Goal: Information Seeking & Learning: Learn about a topic

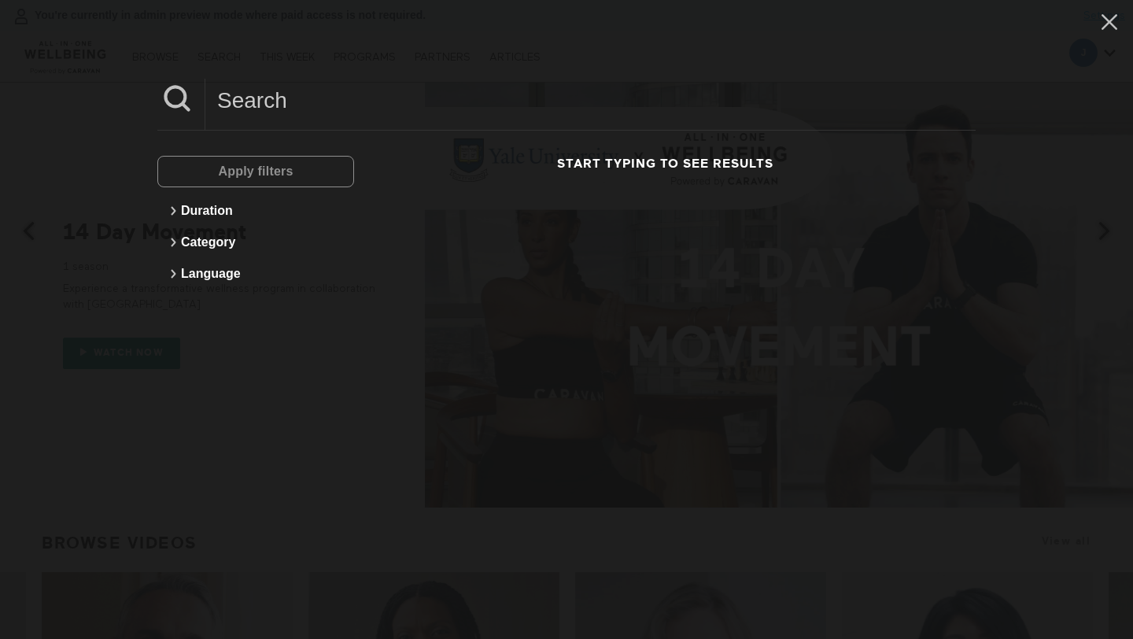
click at [254, 102] on input at bounding box center [590, 100] width 770 height 43
paste input "10 Min Meditation To Combat Distraction"
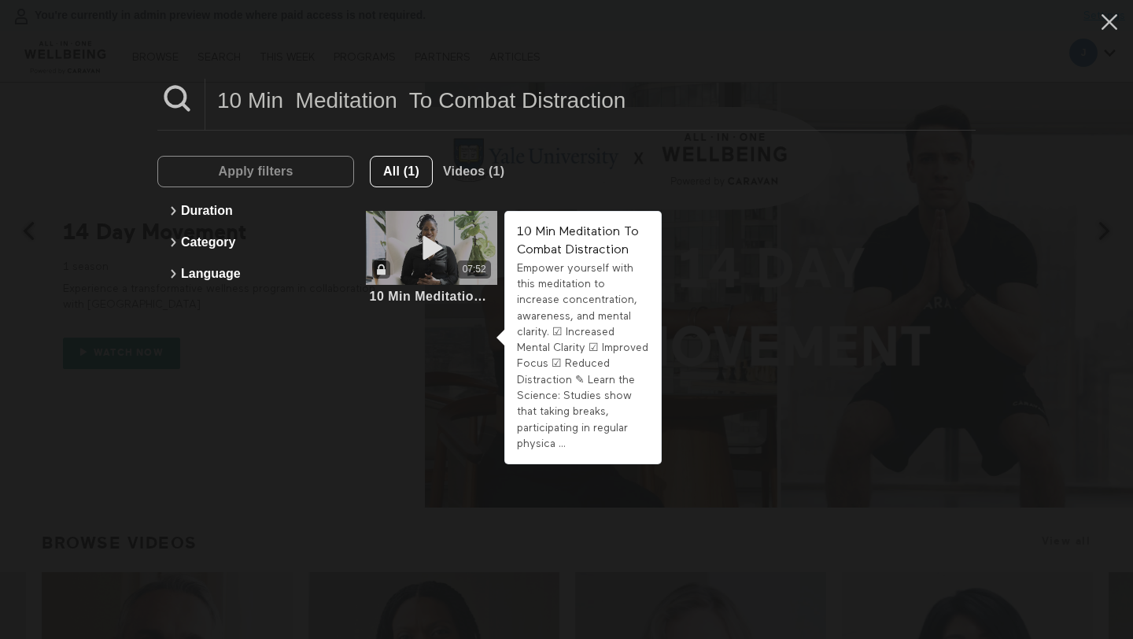
type input "10 Min Meditation To Combat Distraction"
click at [435, 257] on icon at bounding box center [431, 248] width 47 height 28
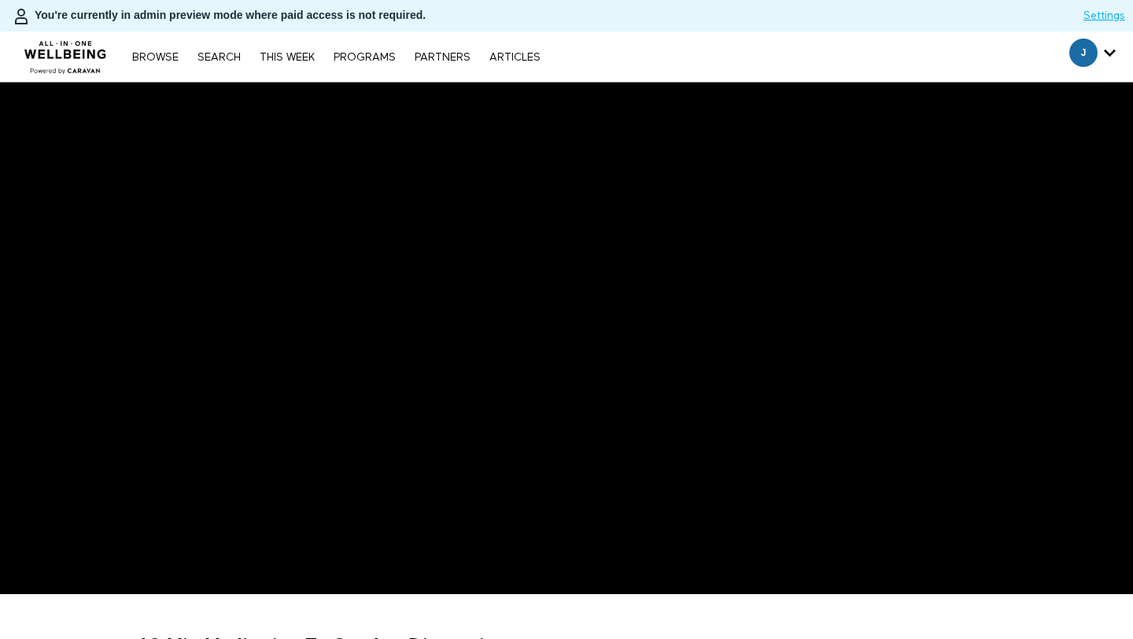
scroll to position [322, 0]
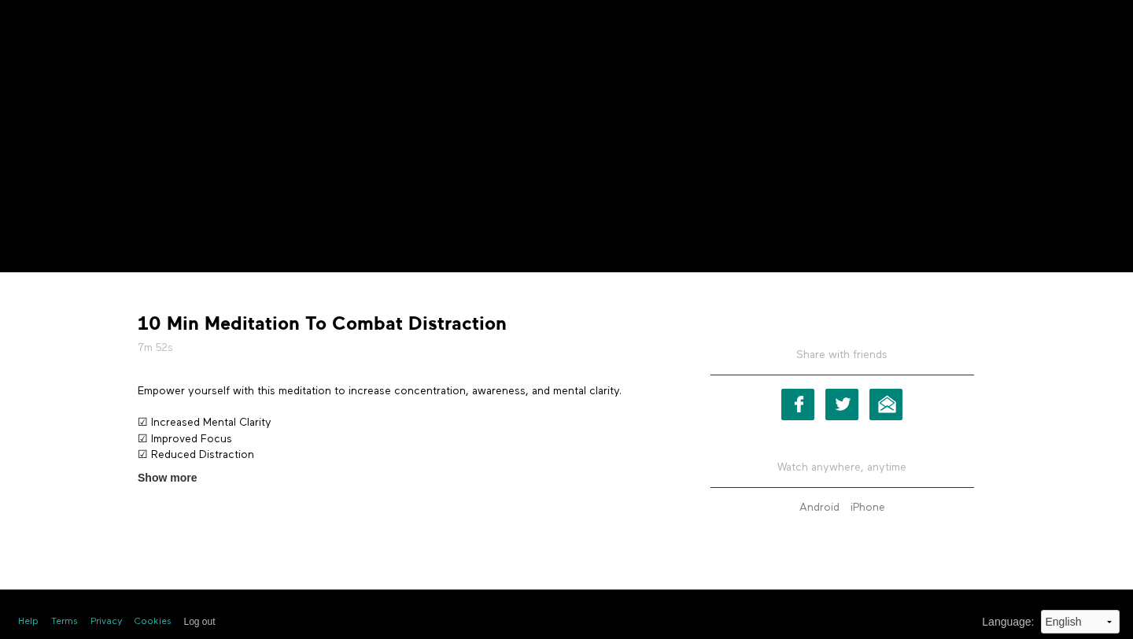
click at [175, 320] on strong "10 Min Meditation To Combat Distraction" at bounding box center [322, 324] width 369 height 24
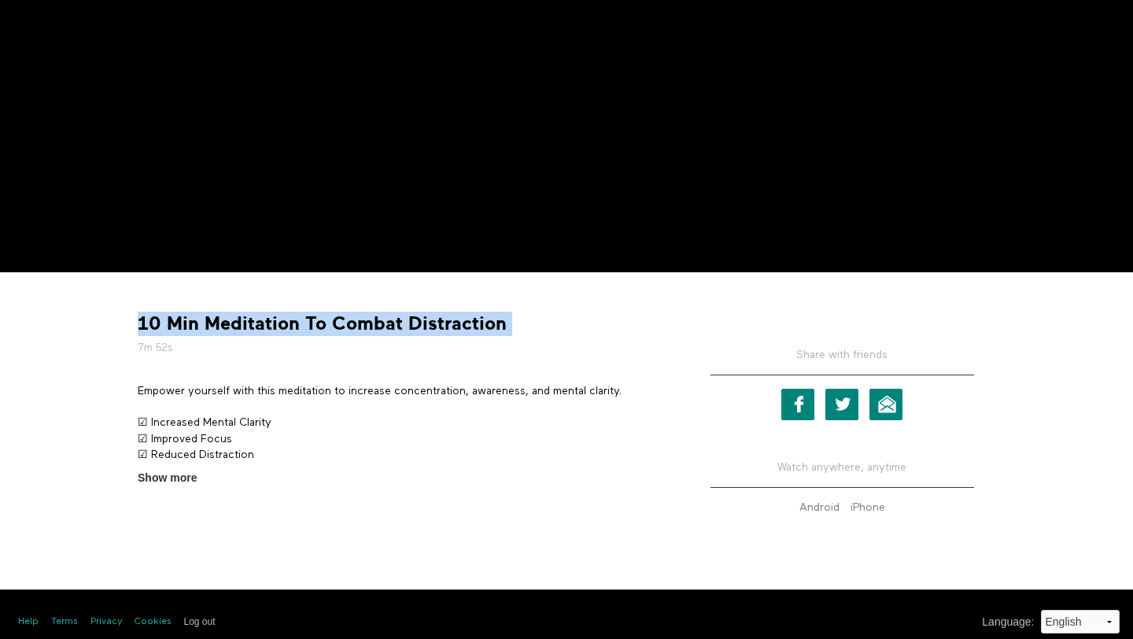
click at [175, 320] on strong "10 Min Meditation To Combat Distraction" at bounding box center [322, 324] width 369 height 24
copy div "10 Min Meditation To Combat Distraction"
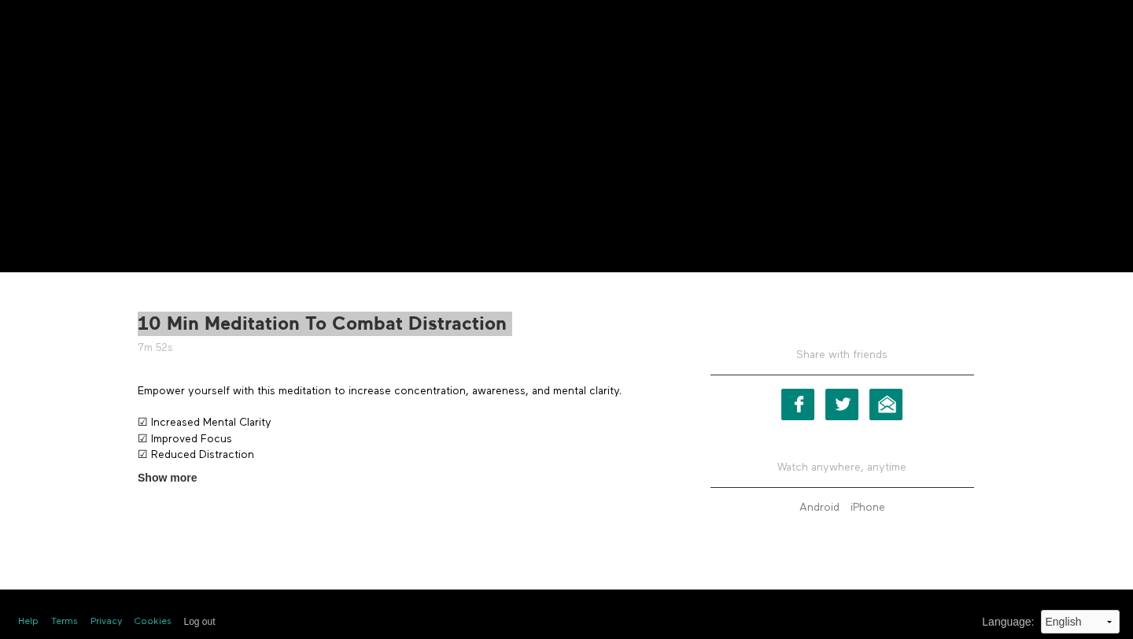
scroll to position [0, 0]
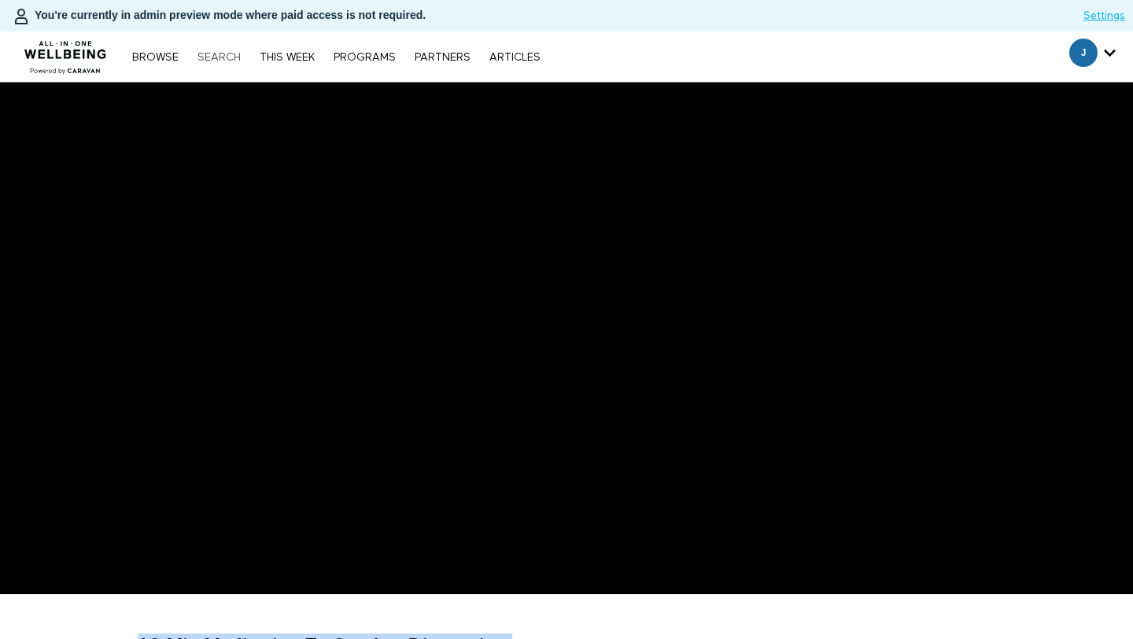
click at [203, 62] on link "Search" at bounding box center [219, 57] width 59 height 11
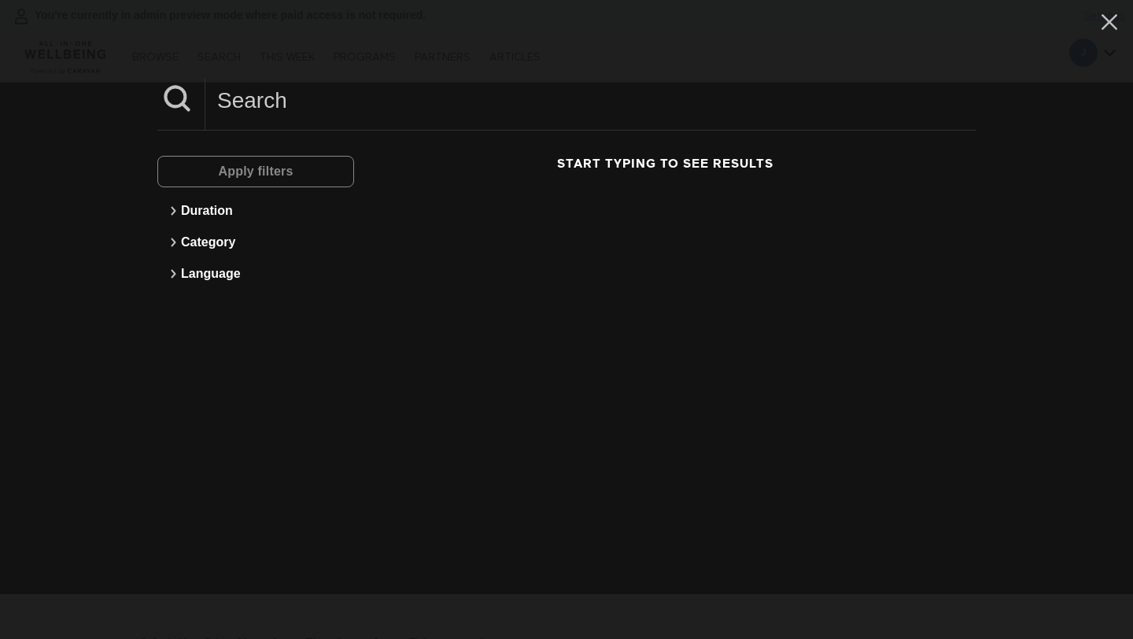
click at [261, 105] on input at bounding box center [590, 100] width 770 height 43
paste input "5 Min Returning To Work After A Medical Leave"
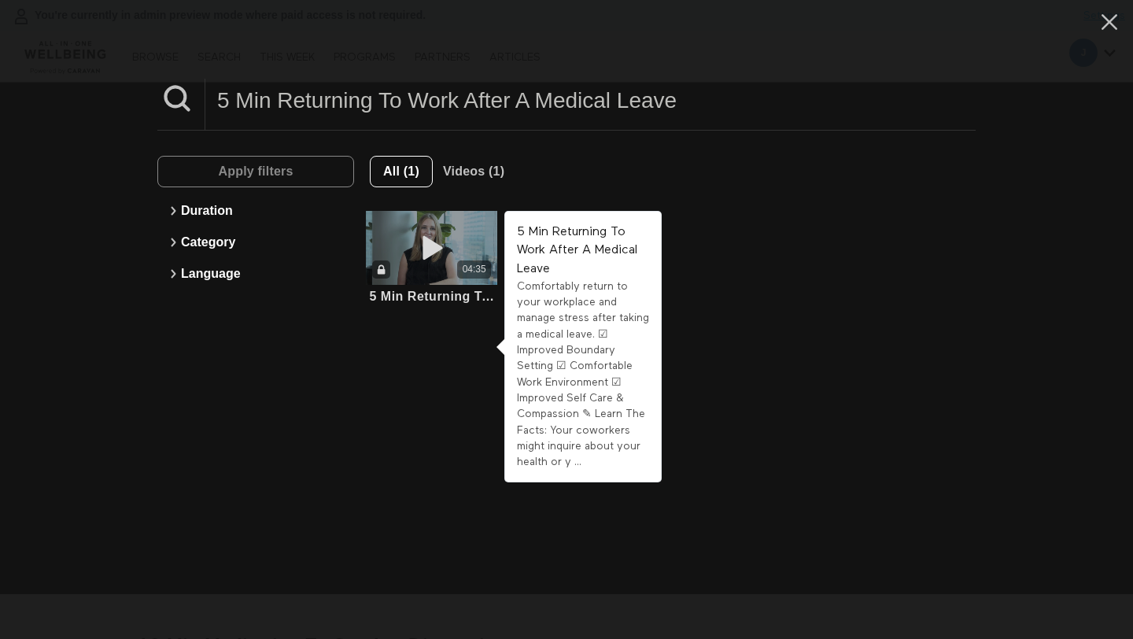
type input "5 Min Returning To Work After A Medical Leave"
click at [423, 228] on div "04:35" at bounding box center [431, 248] width 131 height 74
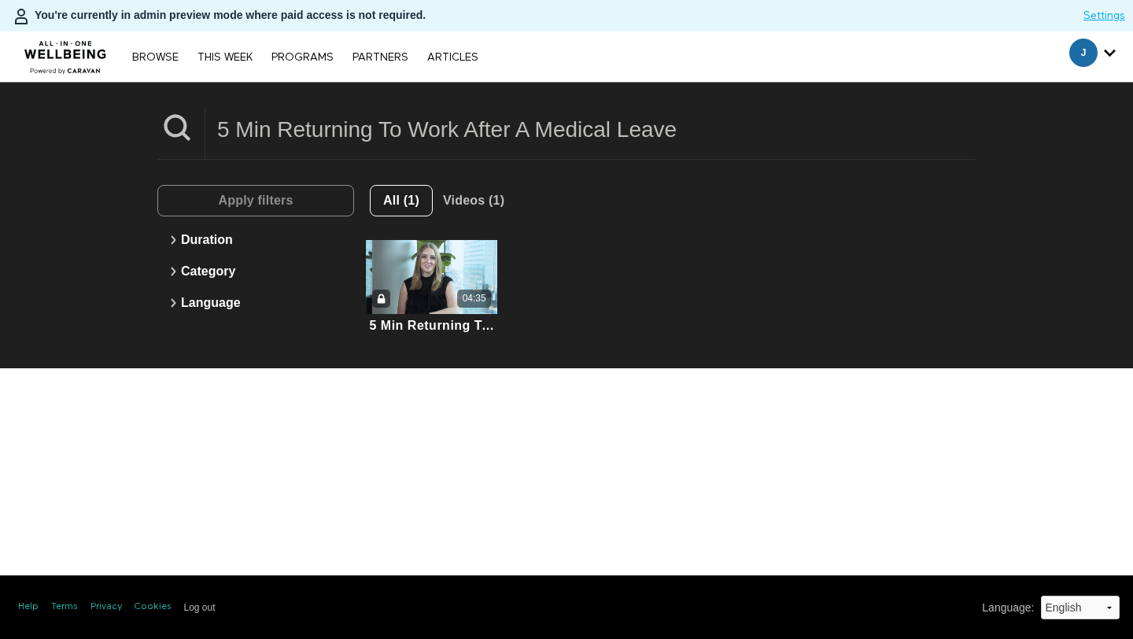
click at [324, 139] on input "5 Min Returning To Work After A Medical Leave" at bounding box center [590, 129] width 770 height 43
paste input "Midlife Career Goals & Reskilling"
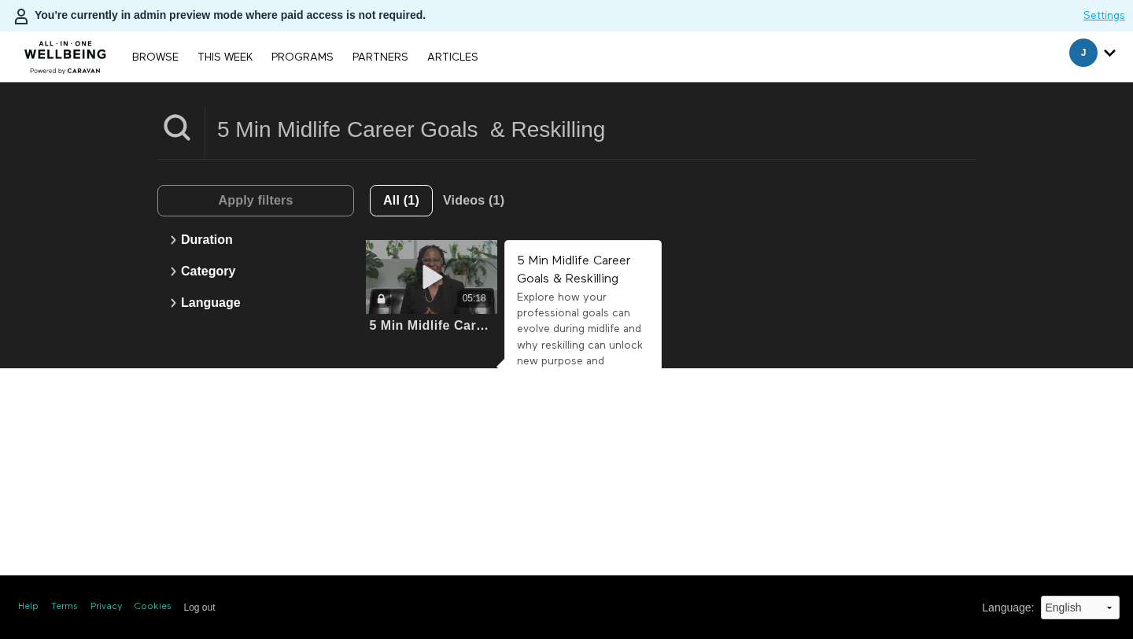
type input "5 Min Midlife Career Goals & Reskilling"
click at [431, 302] on div "05:18" at bounding box center [431, 299] width 131 height 18
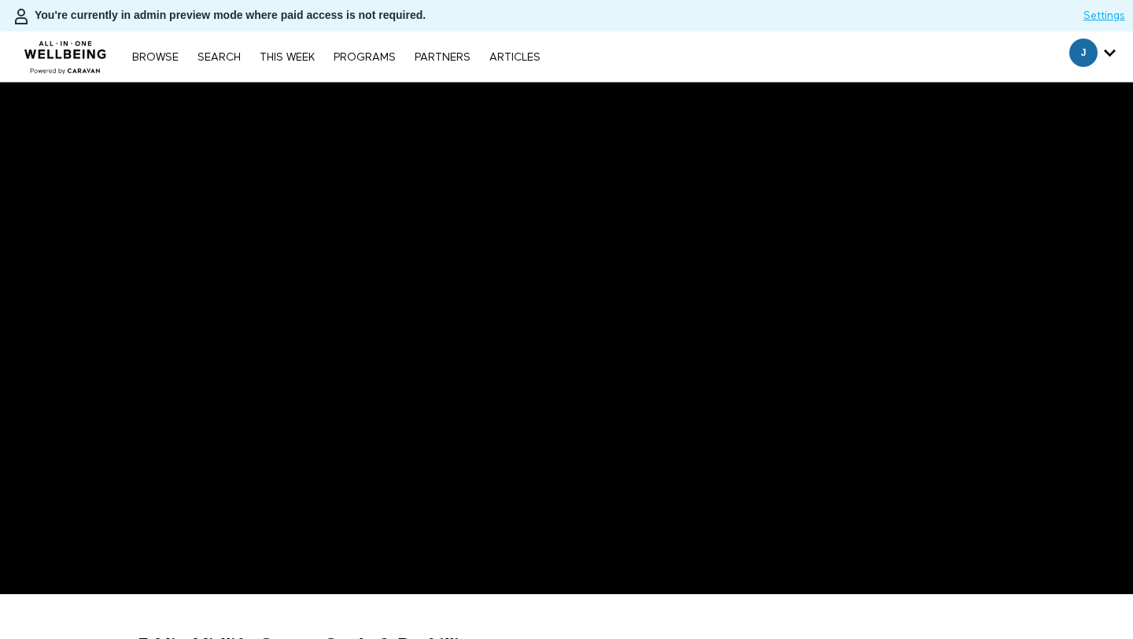
click at [229, 50] on div "Browse Search THIS WEEK PROGRAMS PARTNERS ARTICLES Subscribe Account settings M…" at bounding box center [335, 56] width 423 height 13
click at [224, 57] on link "Search" at bounding box center [219, 57] width 59 height 11
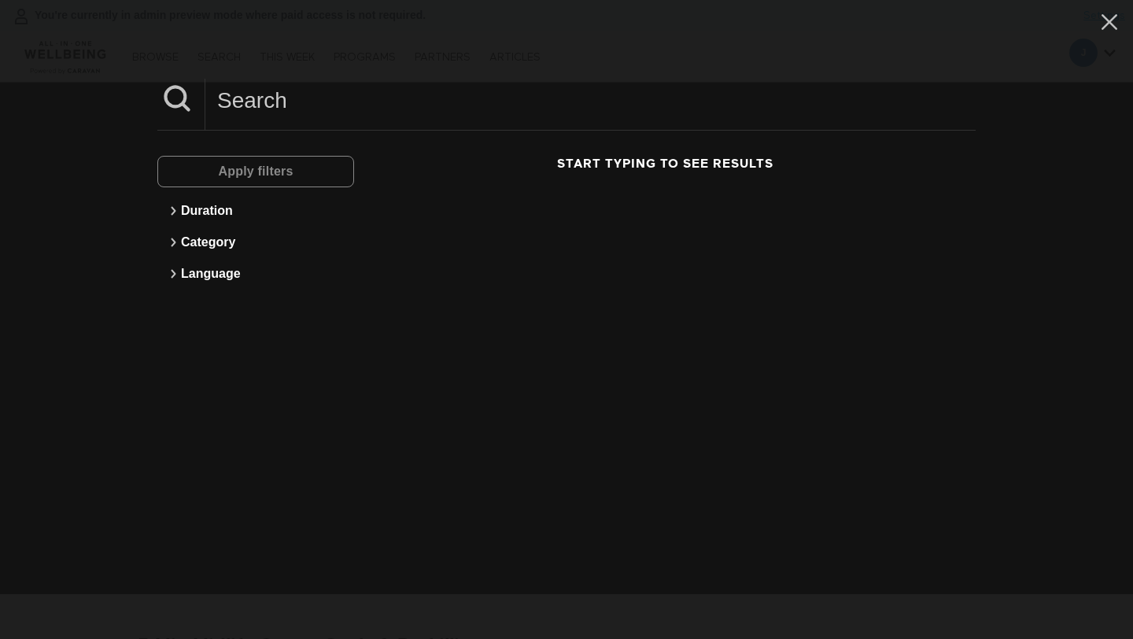
click at [290, 111] on input at bounding box center [590, 100] width 770 height 43
paste input "5 Min Budgeting For Student Loan Payments"
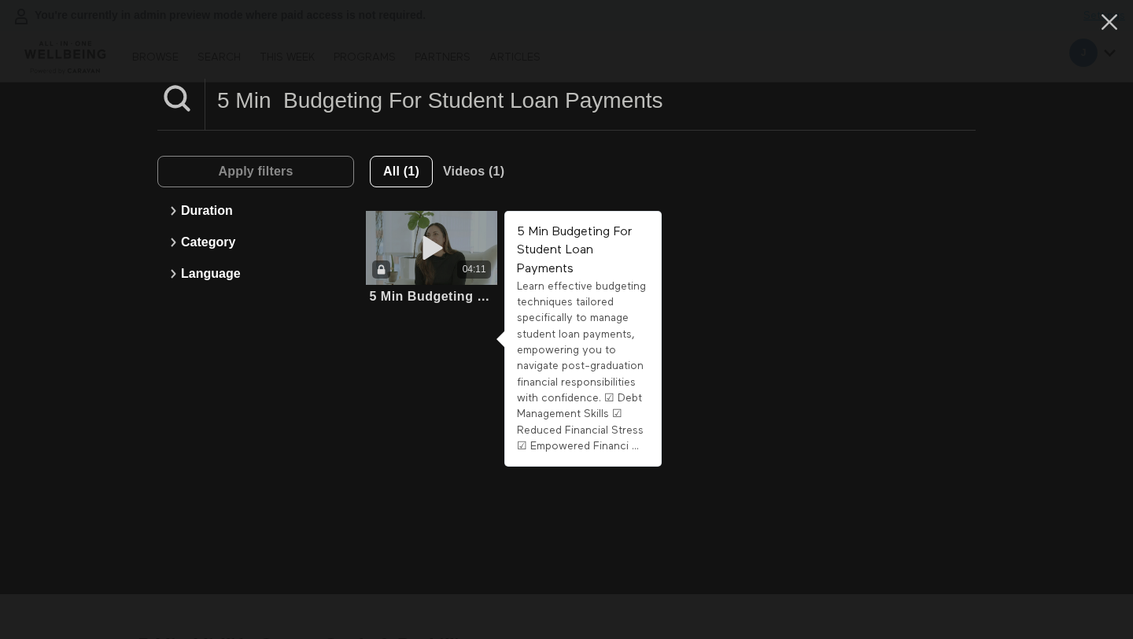
type input "5 Min Budgeting For Student Loan Payments"
click at [428, 242] on icon at bounding box center [431, 248] width 47 height 28
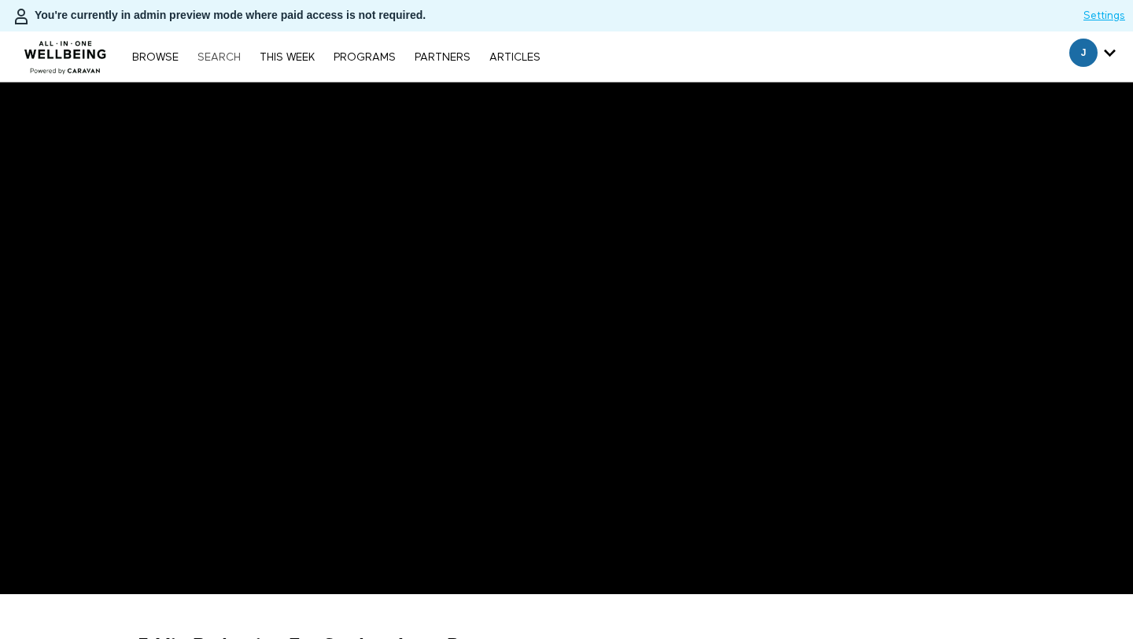
click at [234, 56] on link "Search" at bounding box center [219, 57] width 59 height 11
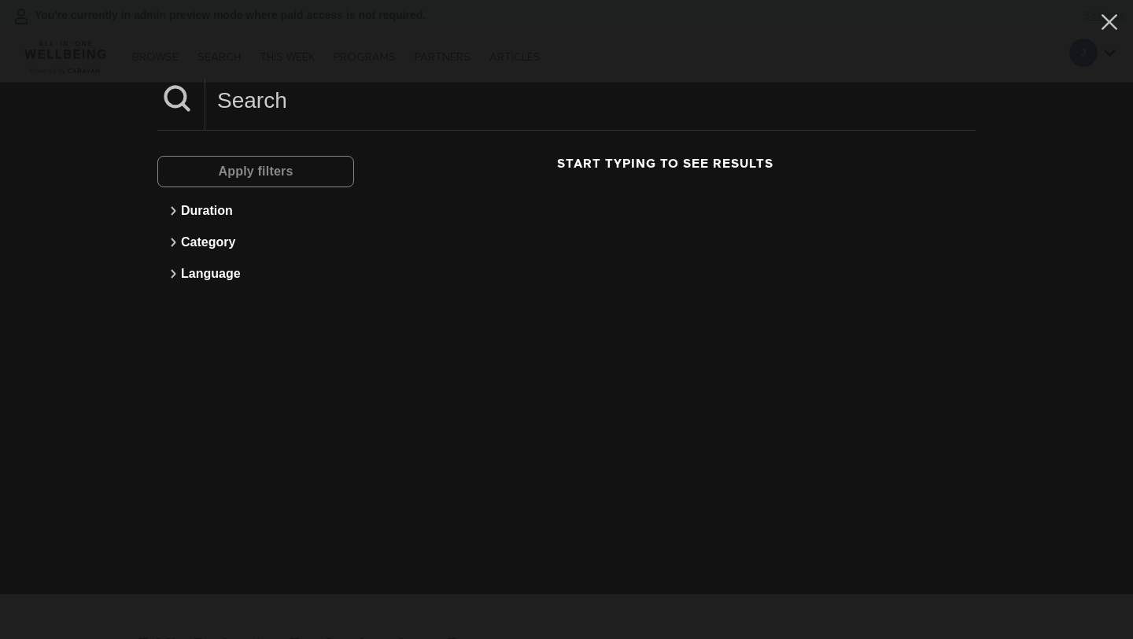
click at [275, 102] on input at bounding box center [590, 100] width 770 height 43
paste input "5 Min Kids Morning Yoga"
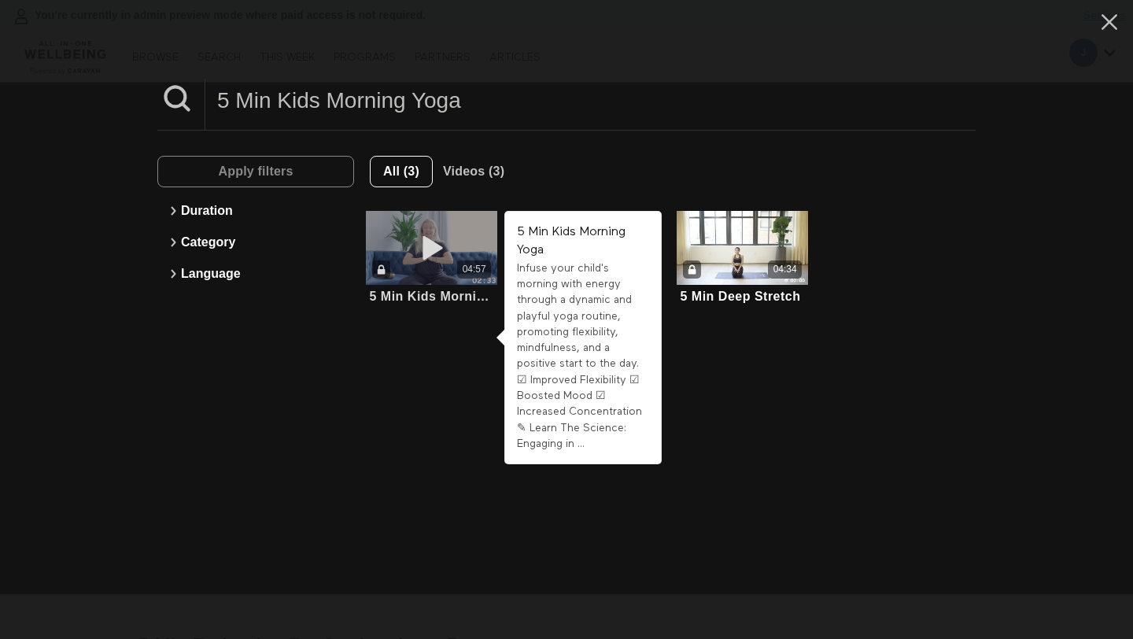
type input "5 Min Kids Morning Yoga"
click at [443, 271] on div "04:57" at bounding box center [431, 269] width 131 height 18
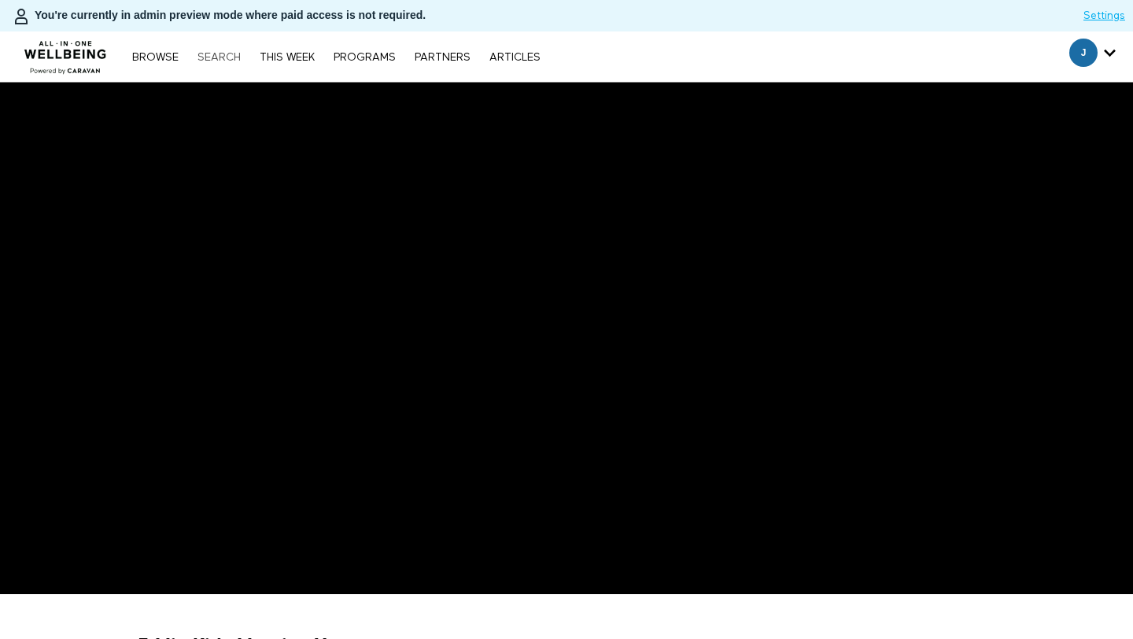
click at [231, 62] on link "Search" at bounding box center [219, 57] width 59 height 11
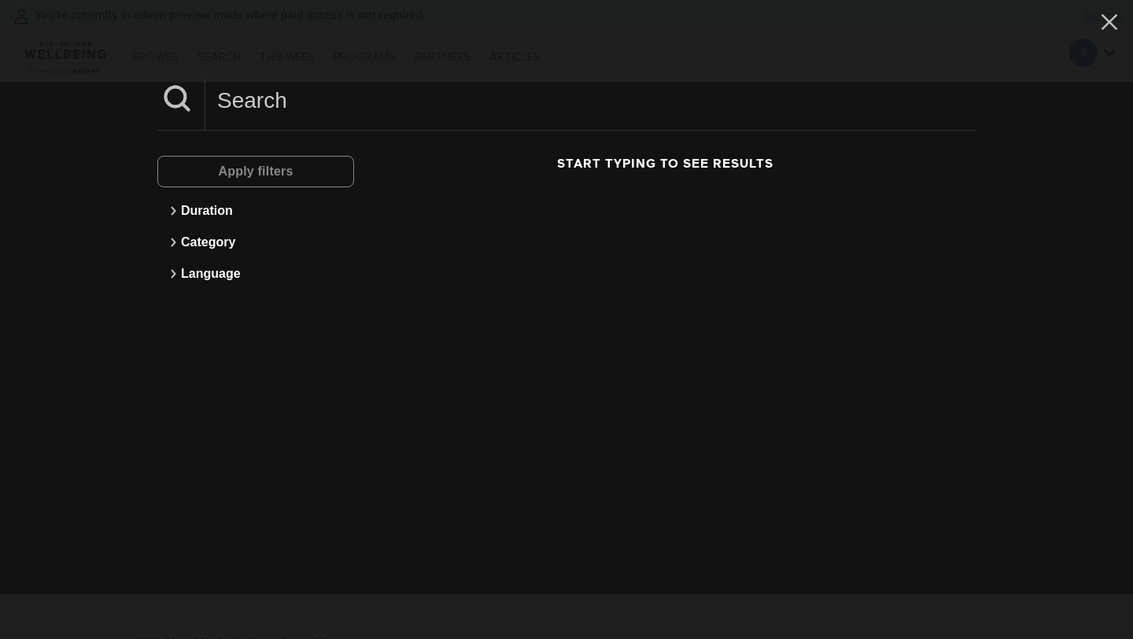
click at [283, 105] on input at bounding box center [590, 100] width 770 height 43
paste input "5 Min How To Make Herbed Mediterranean Salad"
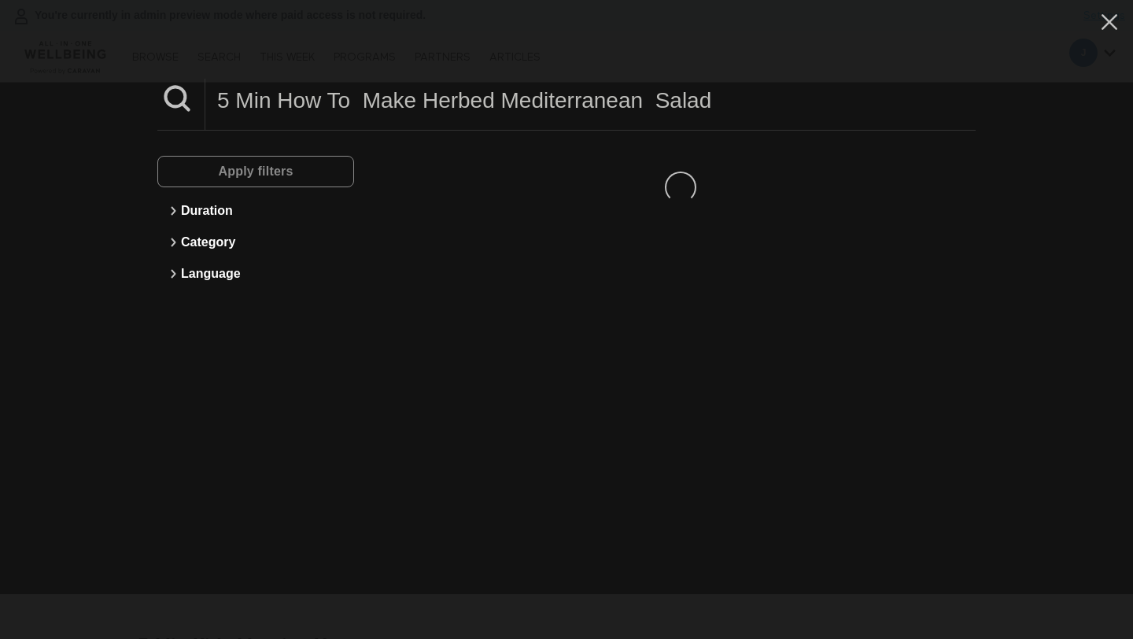
click at [283, 105] on input "5 Min How To Make Herbed Mediterranean Salad" at bounding box center [590, 100] width 770 height 43
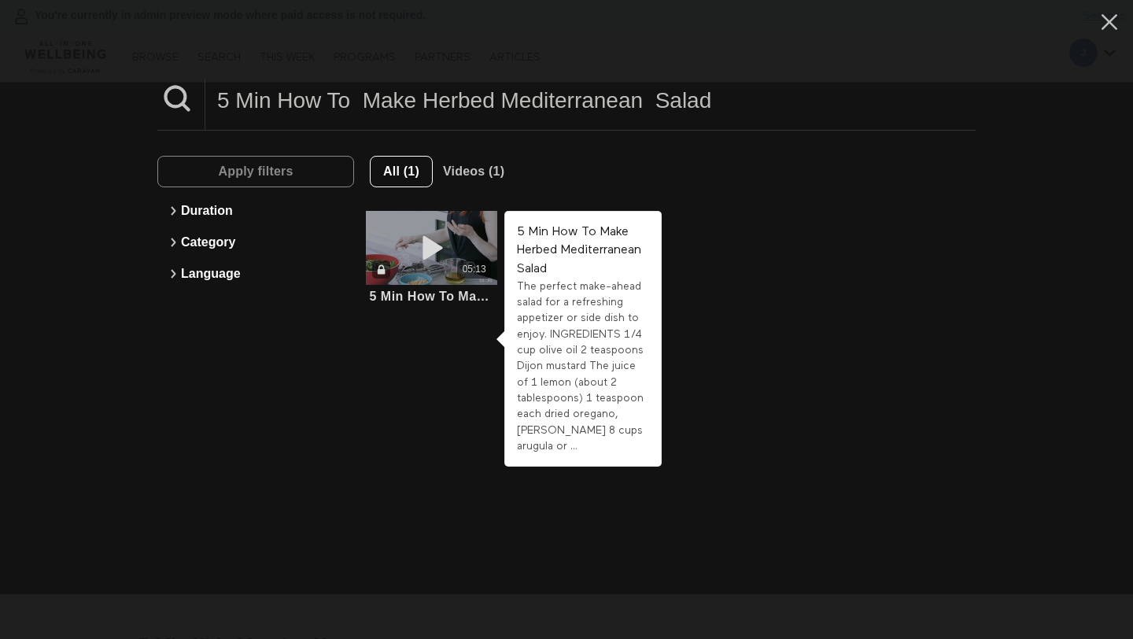
type input "5 Min How To Make Herbed Mediterranean Salad"
click at [445, 223] on div "05:13" at bounding box center [431, 248] width 131 height 74
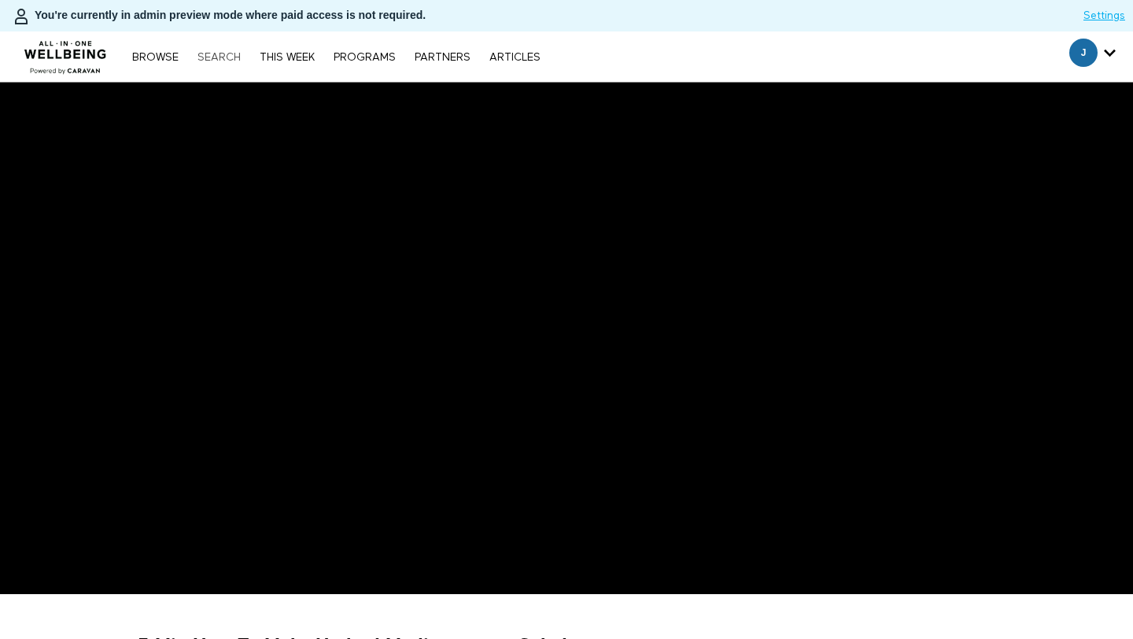
click at [226, 57] on link "Search" at bounding box center [219, 57] width 59 height 11
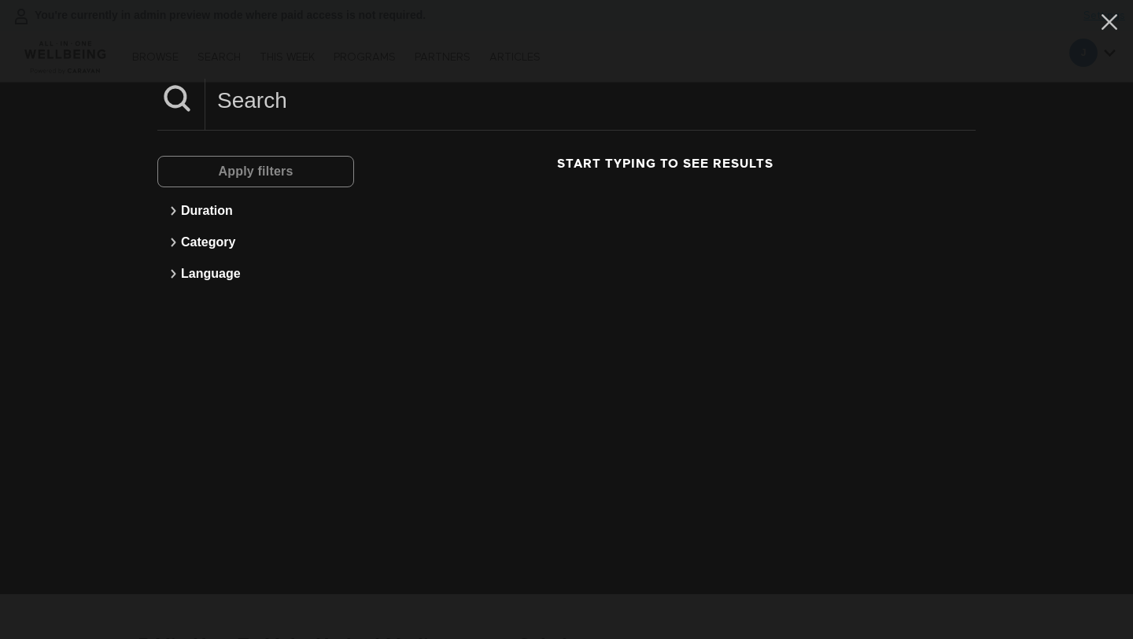
click at [271, 94] on input at bounding box center [590, 100] width 770 height 43
paste input "2 Min Incorporate Exercise "Snacks" Into Your Day"
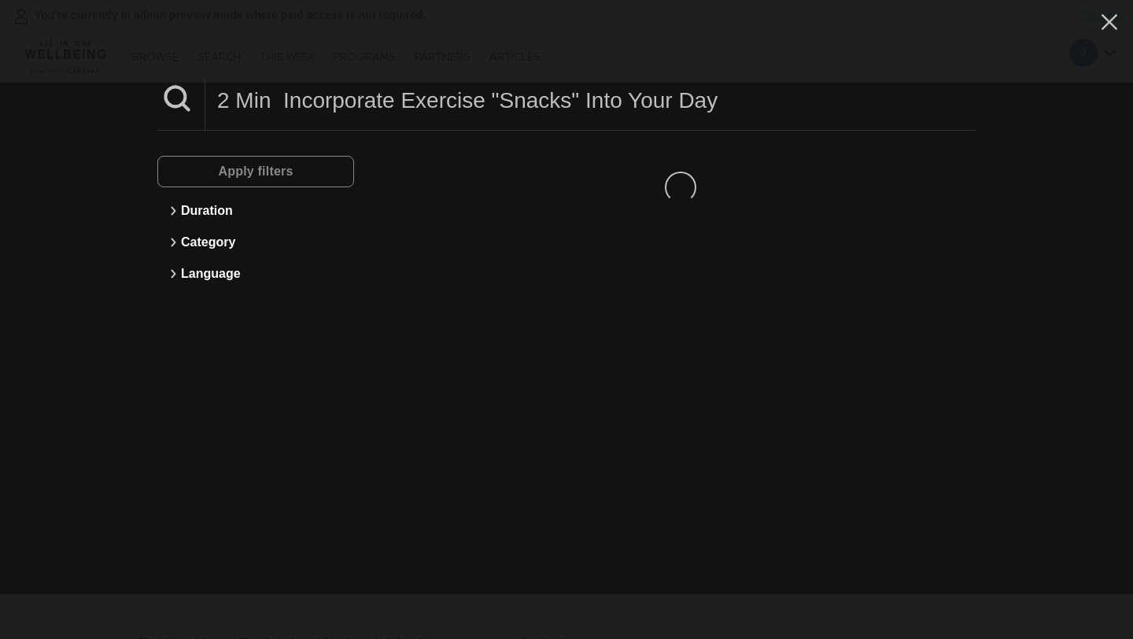
click at [274, 103] on input "2 Min Incorporate Exercise "Snacks" Into Your Day" at bounding box center [590, 100] width 770 height 43
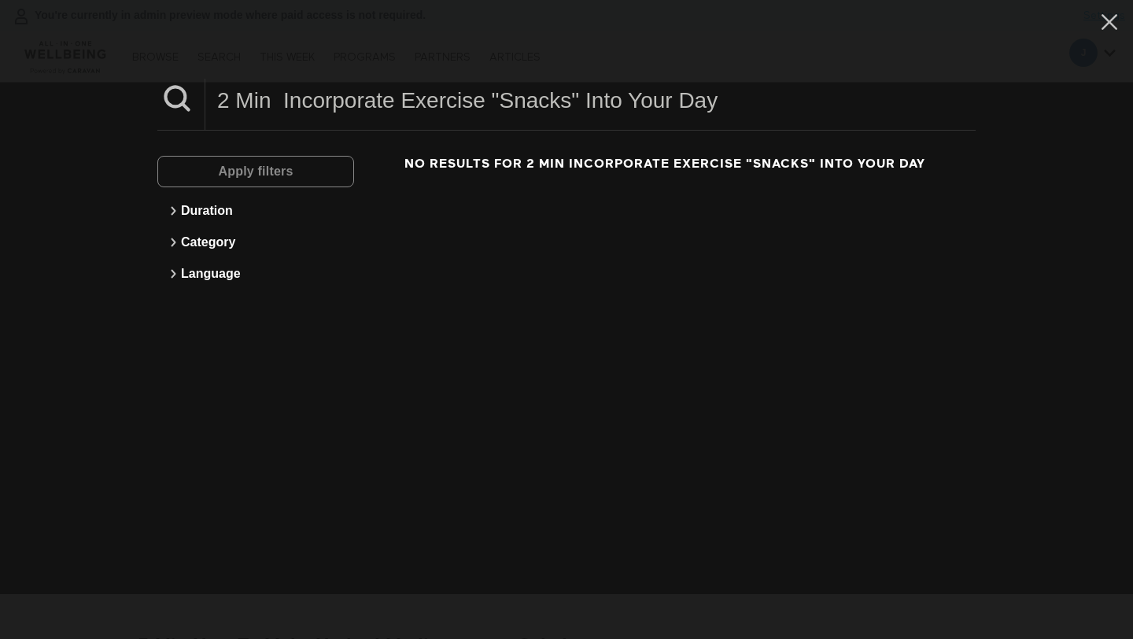
click at [274, 103] on input "2 Min Incorporate Exercise "Snacks" Into Your Day" at bounding box center [590, 100] width 770 height 43
click at [393, 99] on input "2 Min Incorporate Exercise "Snacks" Into Your Day" at bounding box center [590, 100] width 770 height 43
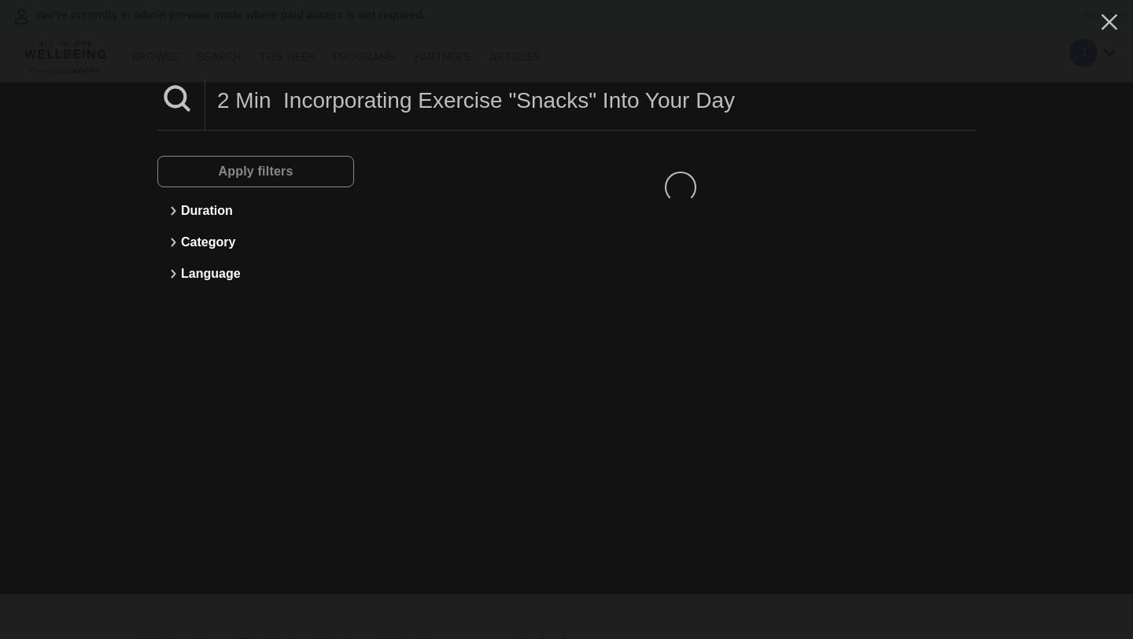
click at [361, 102] on input "2 Min Incorporating Exercise "Snacks" Into Your Day" at bounding box center [590, 100] width 770 height 43
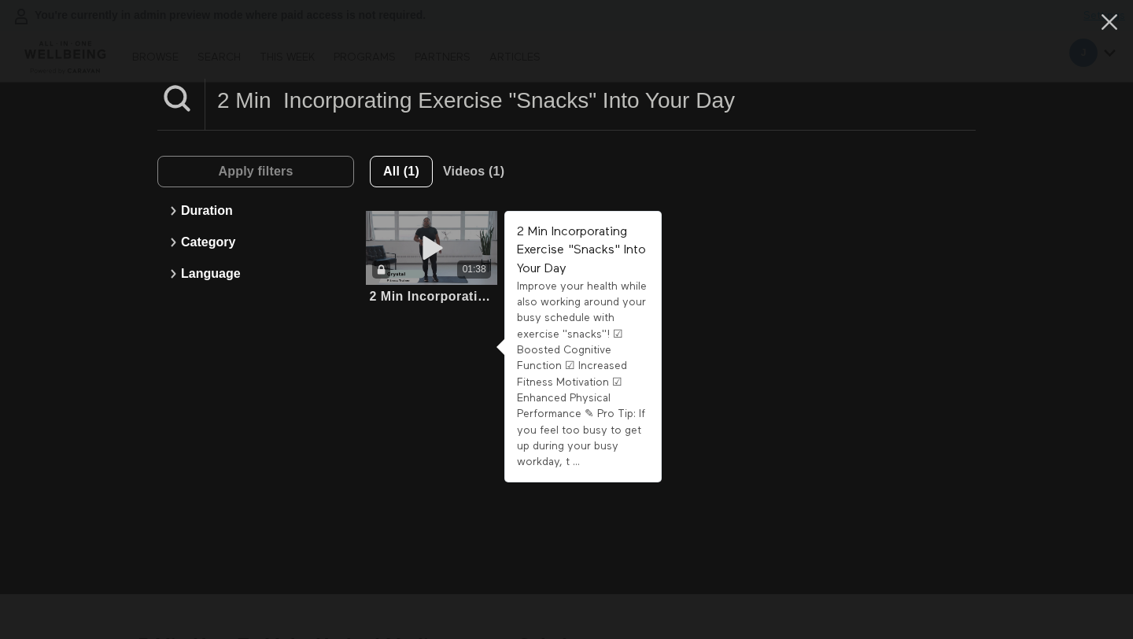
type input "2 Min Incorporating Exercise "Snacks" Into Your Day"
click at [423, 253] on icon at bounding box center [431, 248] width 47 height 28
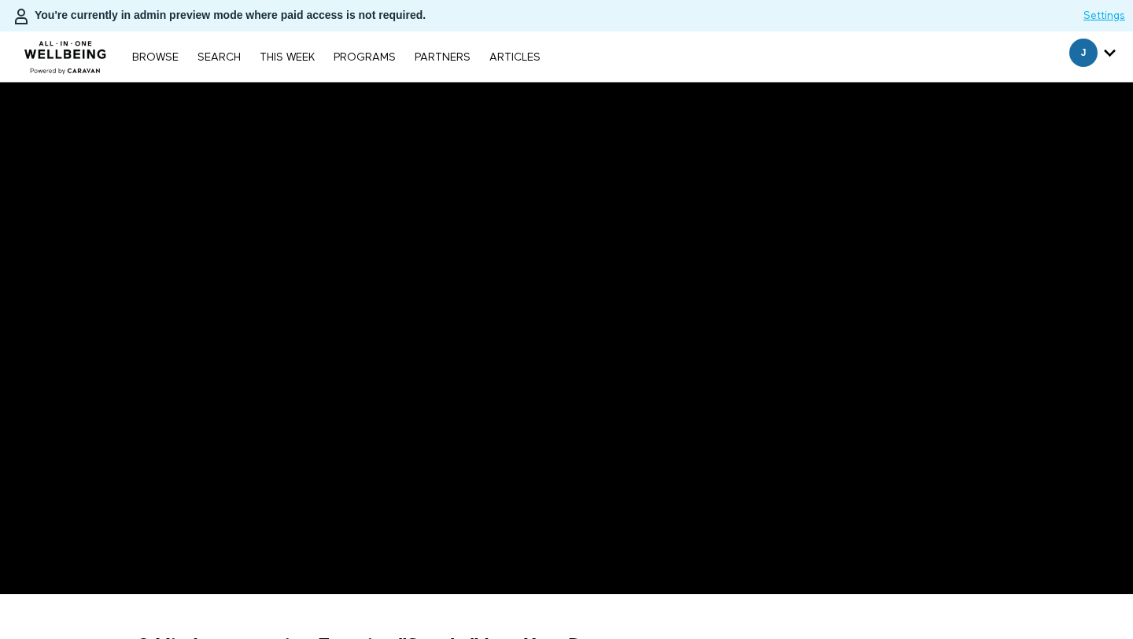
click at [209, 60] on link "Search" at bounding box center [219, 57] width 59 height 11
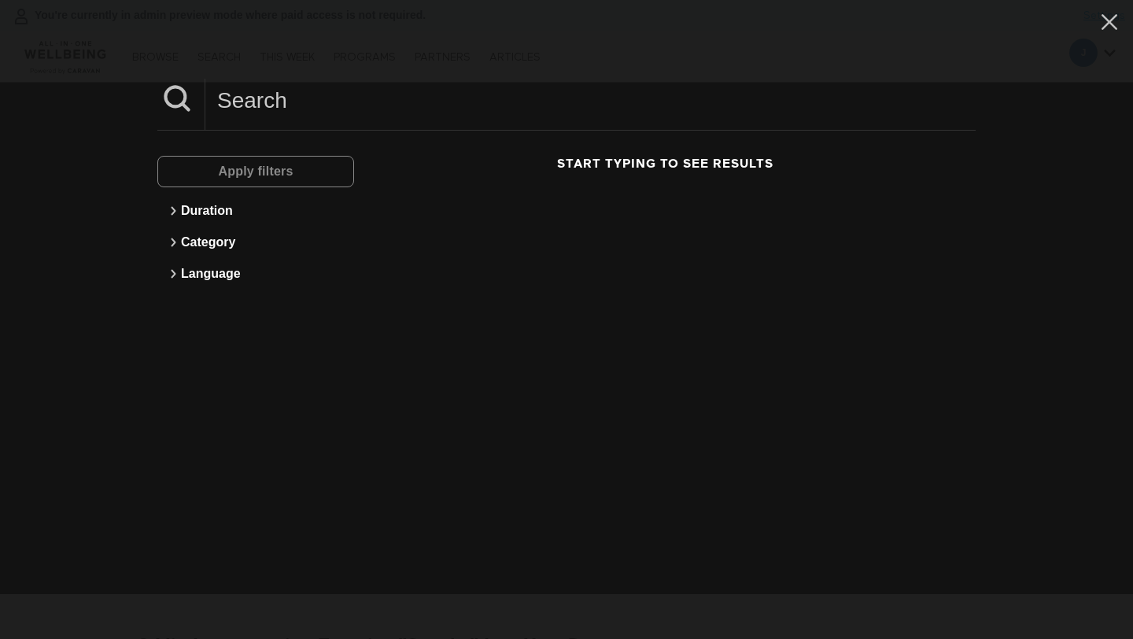
click at [290, 105] on input at bounding box center [590, 100] width 770 height 43
paste input "5 Min Breathing For Better Sleep"
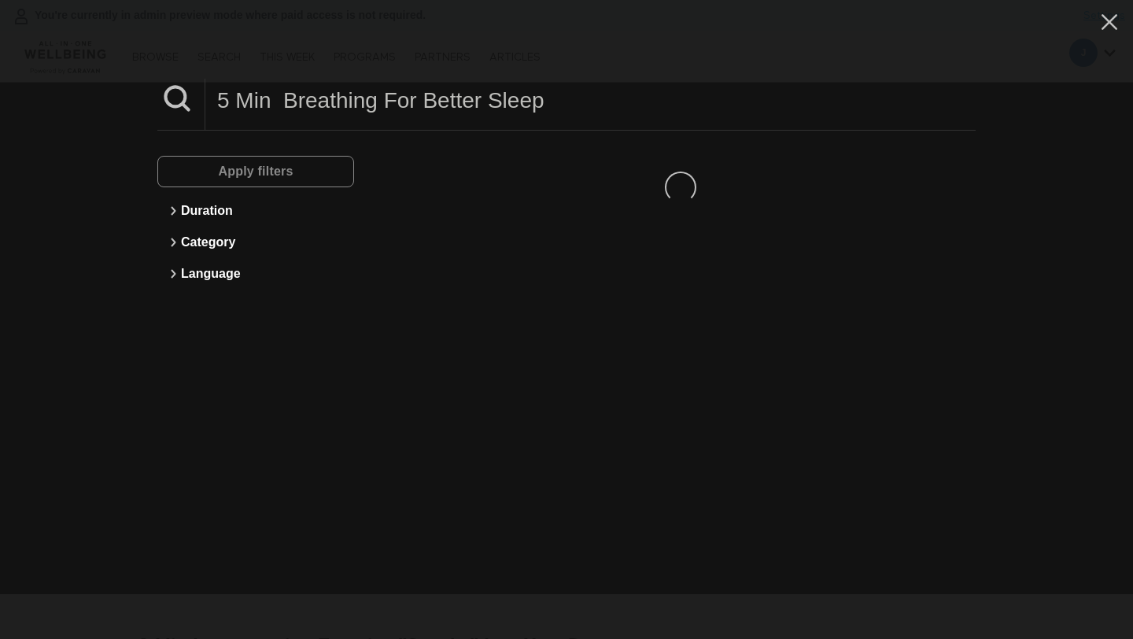
click at [281, 109] on input "5 Min Breathing For Better Sleep" at bounding box center [590, 100] width 770 height 43
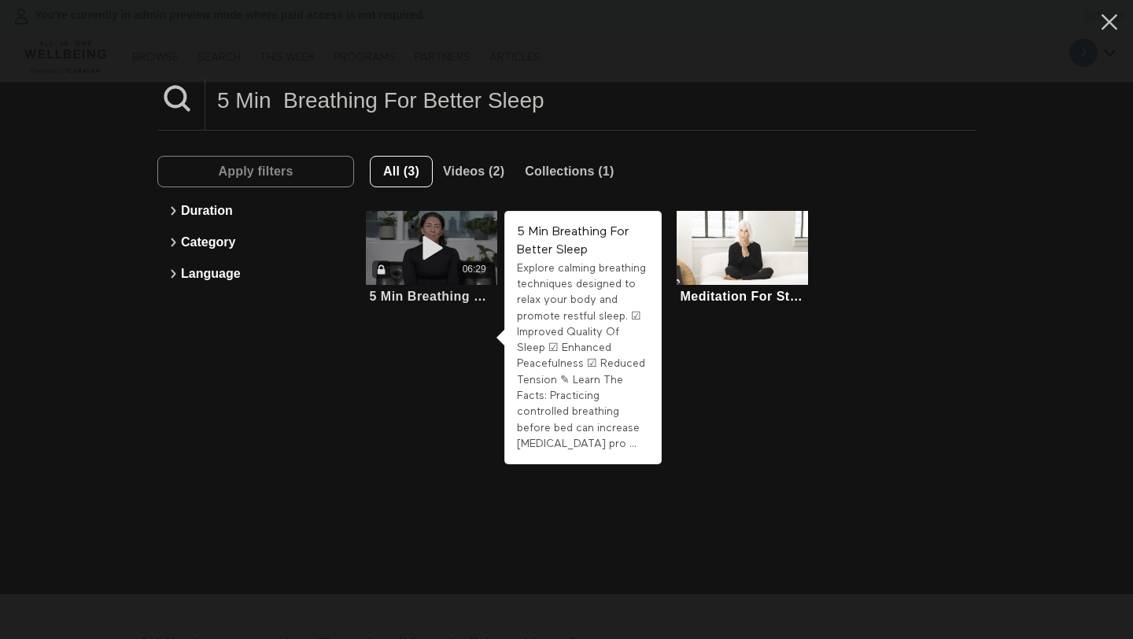
type input "5 Min Breathing For Better Sleep"
click at [448, 239] on icon at bounding box center [431, 248] width 47 height 28
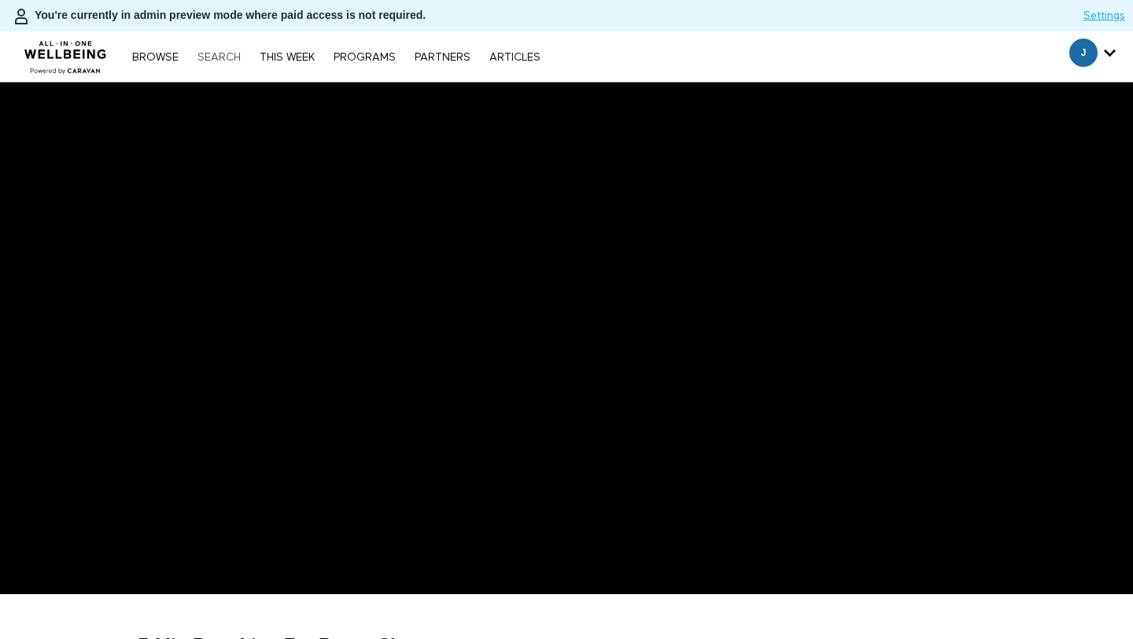
click at [222, 56] on link "Search" at bounding box center [219, 57] width 59 height 11
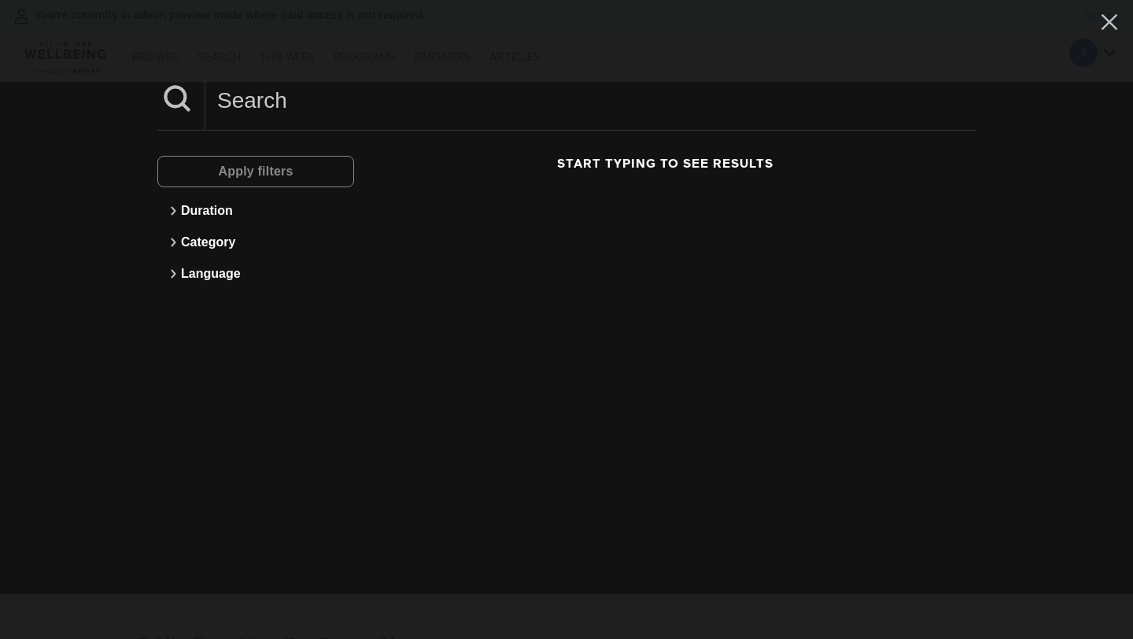
click at [311, 116] on input at bounding box center [590, 100] width 770 height 43
paste input "5 Min Best Practices For Hybrid Work"
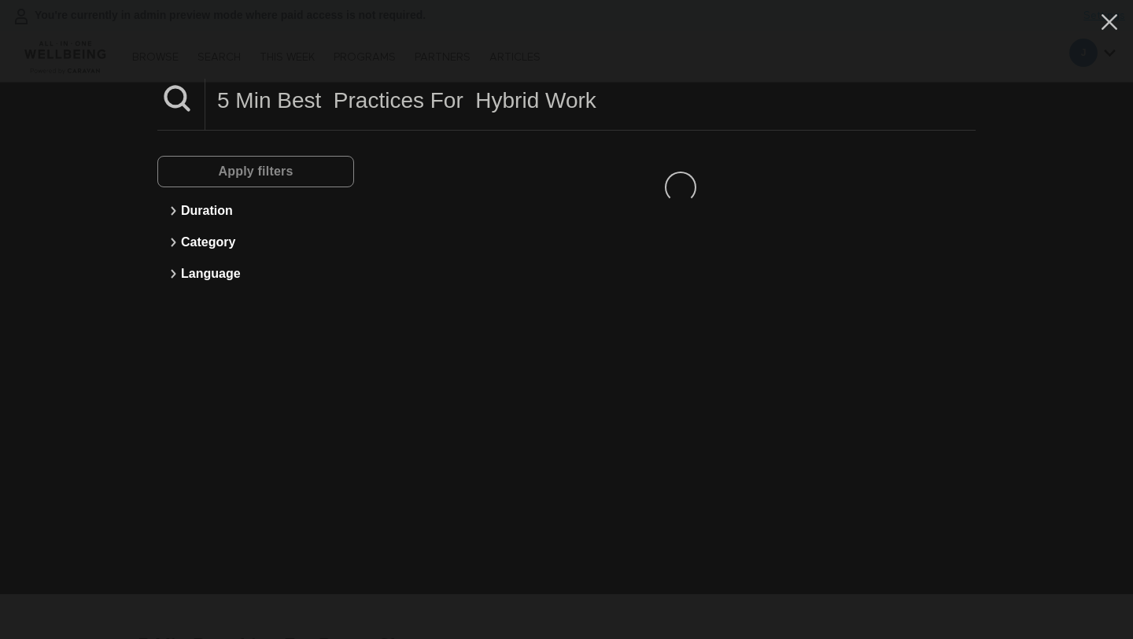
click at [295, 90] on input "5 Min Best Practices For Hybrid Work" at bounding box center [590, 100] width 770 height 43
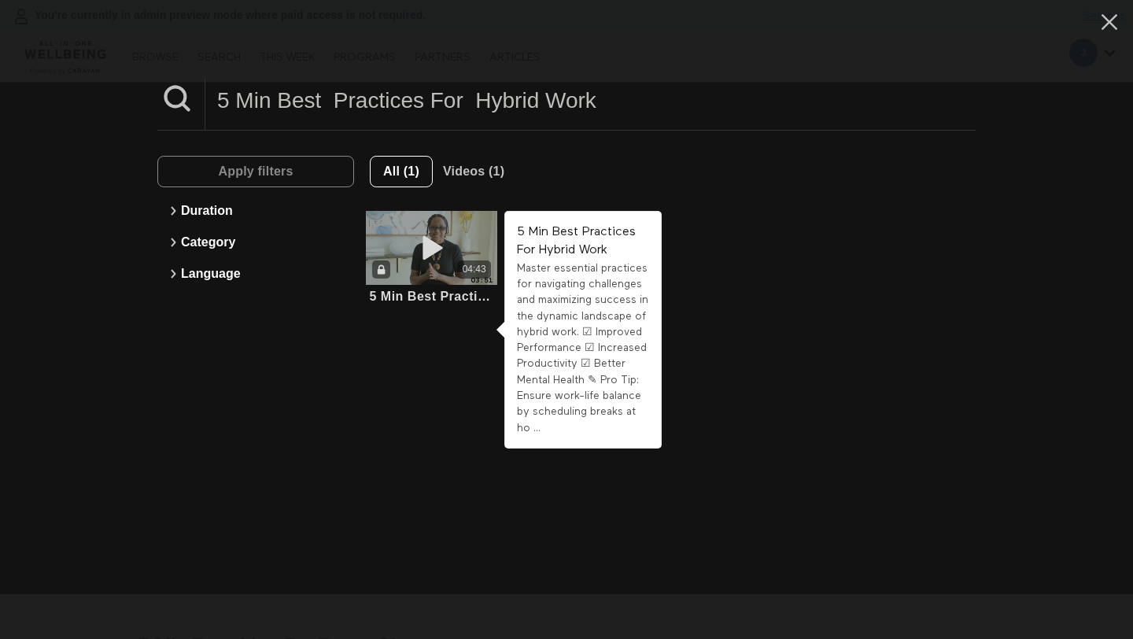
type input "5 Min Best Practices For Hybrid Work"
click at [422, 268] on div "04:43" at bounding box center [431, 269] width 131 height 18
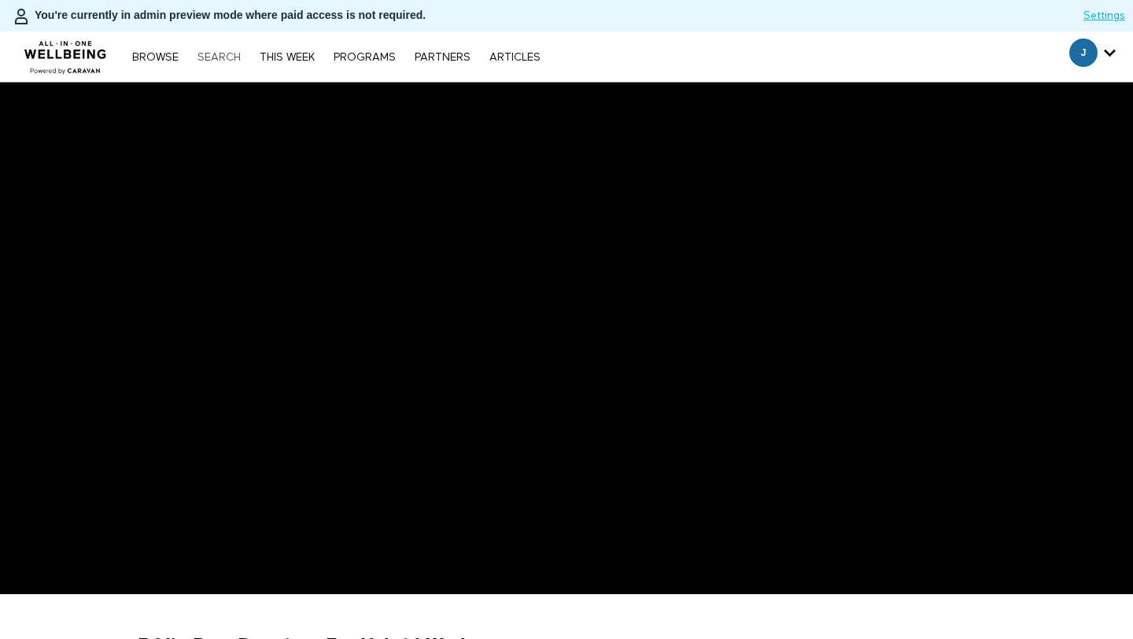
click at [213, 55] on link "Search" at bounding box center [219, 57] width 59 height 11
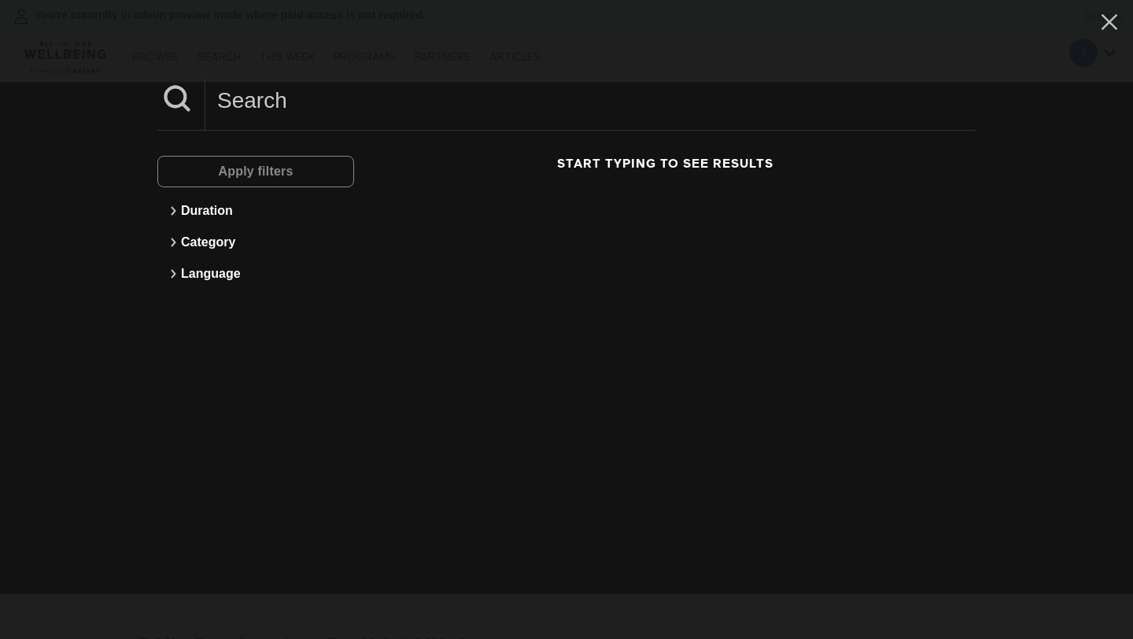
click at [323, 88] on input at bounding box center [590, 100] width 770 height 43
paste input "5 Min Returning To Work After Maternity Leave"
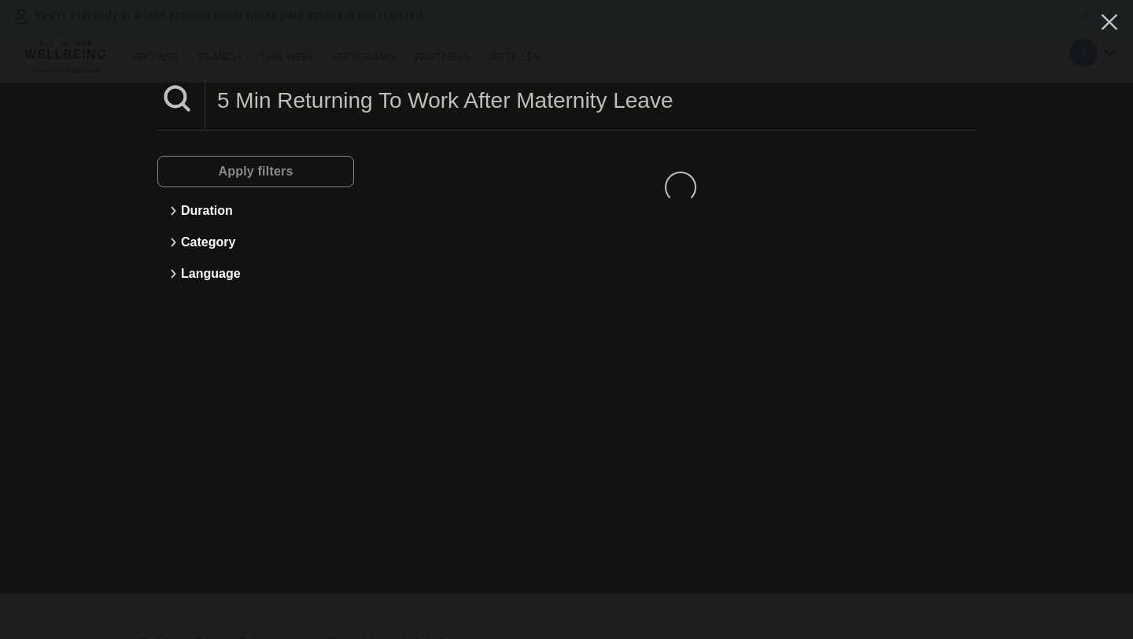
click at [330, 97] on input "5 Min Returning To Work After Maternity Leave" at bounding box center [590, 100] width 770 height 43
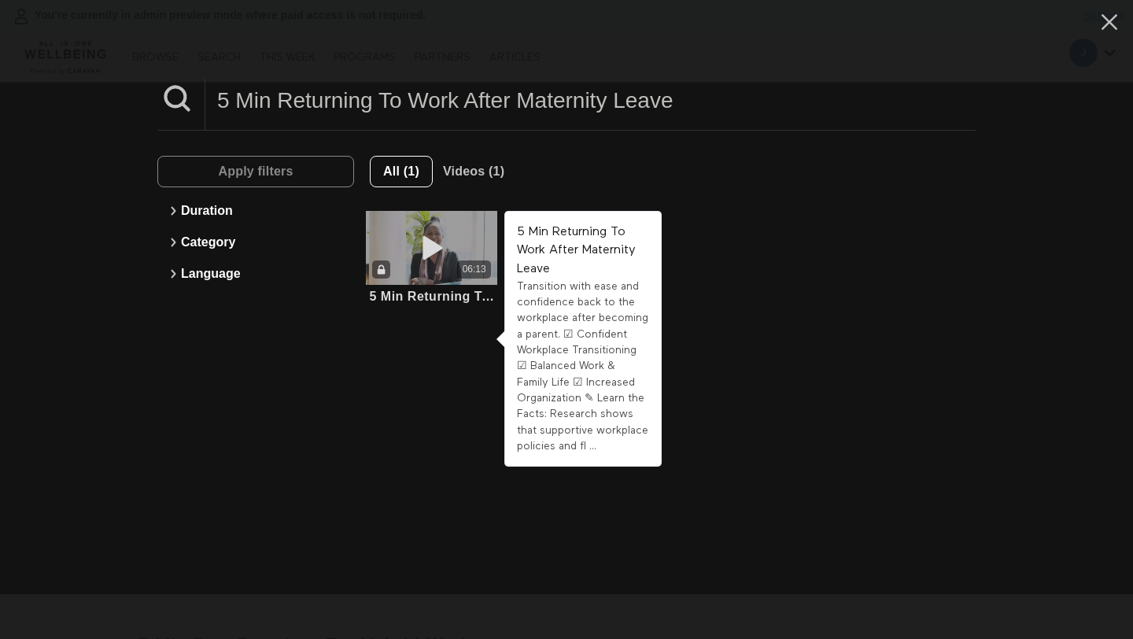
type input "5 Min Returning To Work After Maternity Leave"
click at [443, 236] on icon at bounding box center [431, 248] width 47 height 28
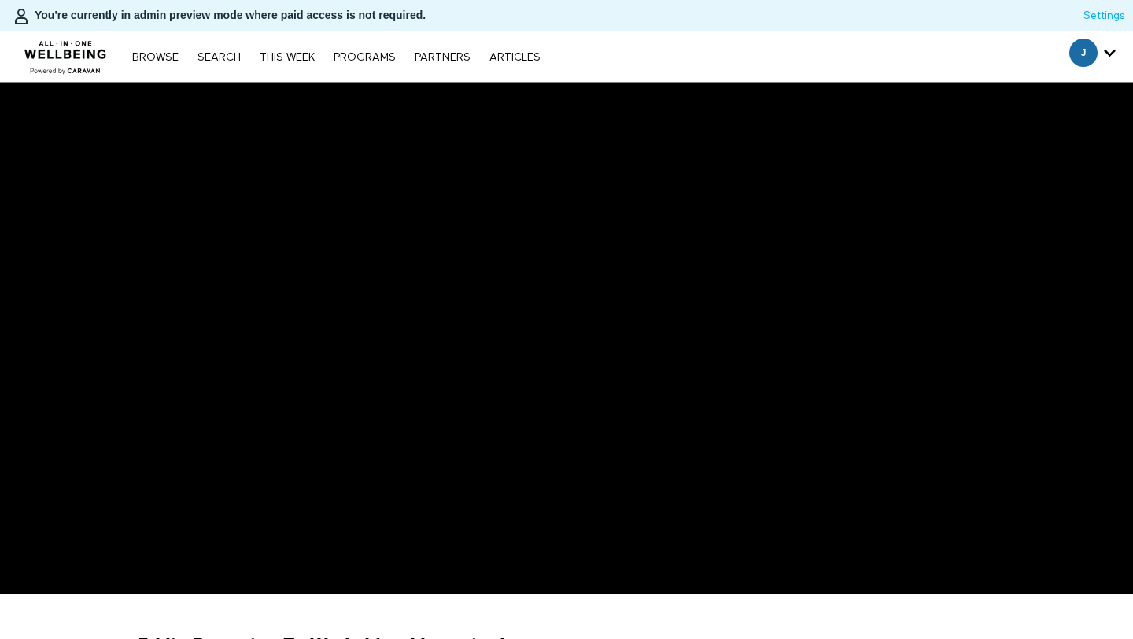
click at [215, 46] on div "Browse Search THIS WEEK PROGRAMS PARTNERS ARTICLES Subscribe Account settings M…" at bounding box center [389, 56] width 779 height 50
click at [227, 61] on link "Search" at bounding box center [219, 57] width 59 height 11
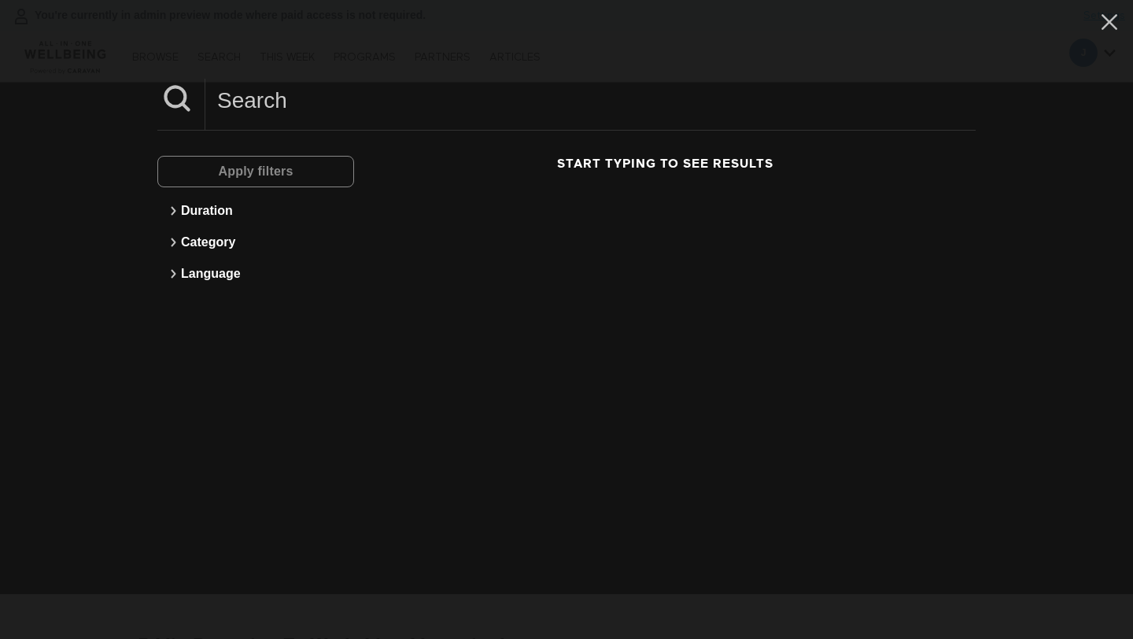
click at [293, 120] on input at bounding box center [590, 100] width 770 height 43
paste input "2 Min Key Tips For Renting Your First Apartment"
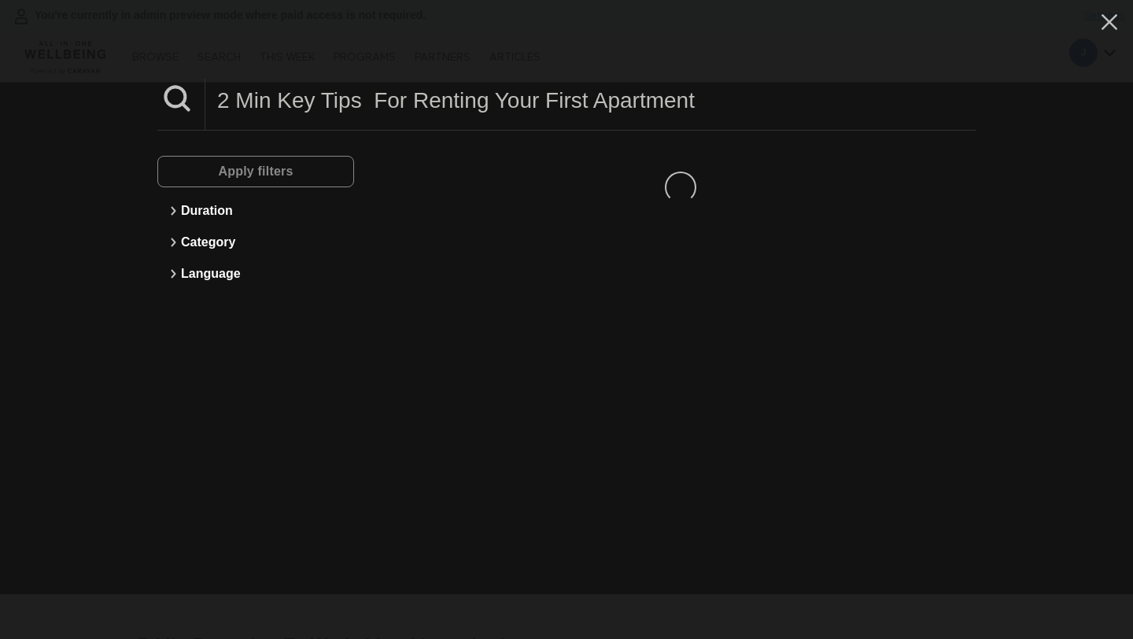
click at [282, 112] on input "2 Min Key Tips For Renting Your First Apartment" at bounding box center [590, 100] width 770 height 43
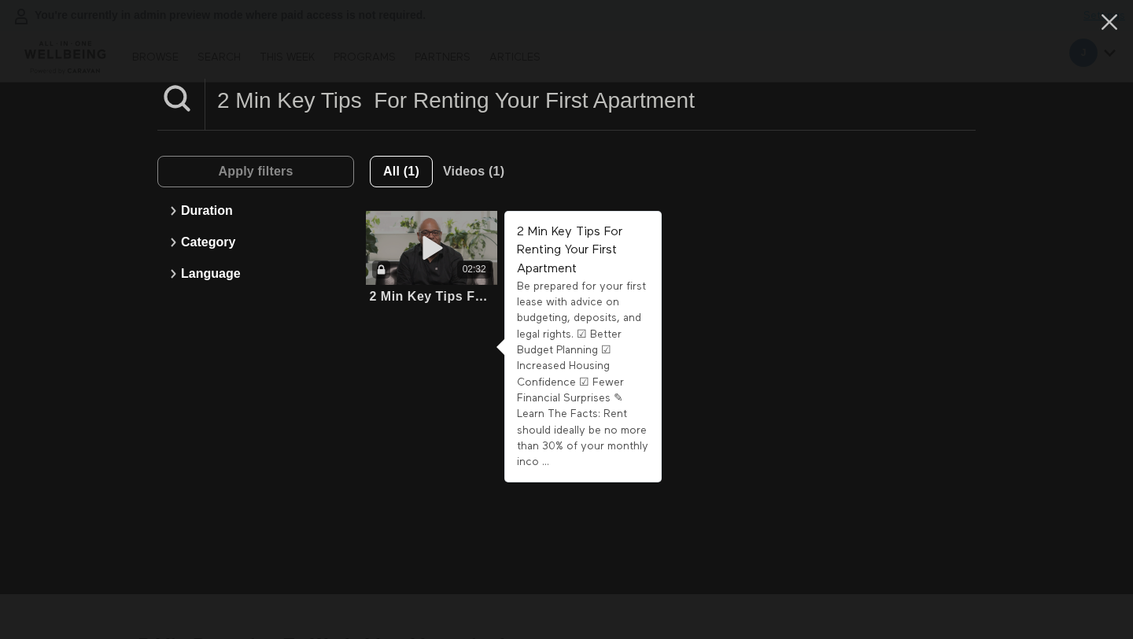
type input "2 Min Key Tips For Renting Your First Apartment"
click at [414, 242] on icon at bounding box center [431, 248] width 47 height 28
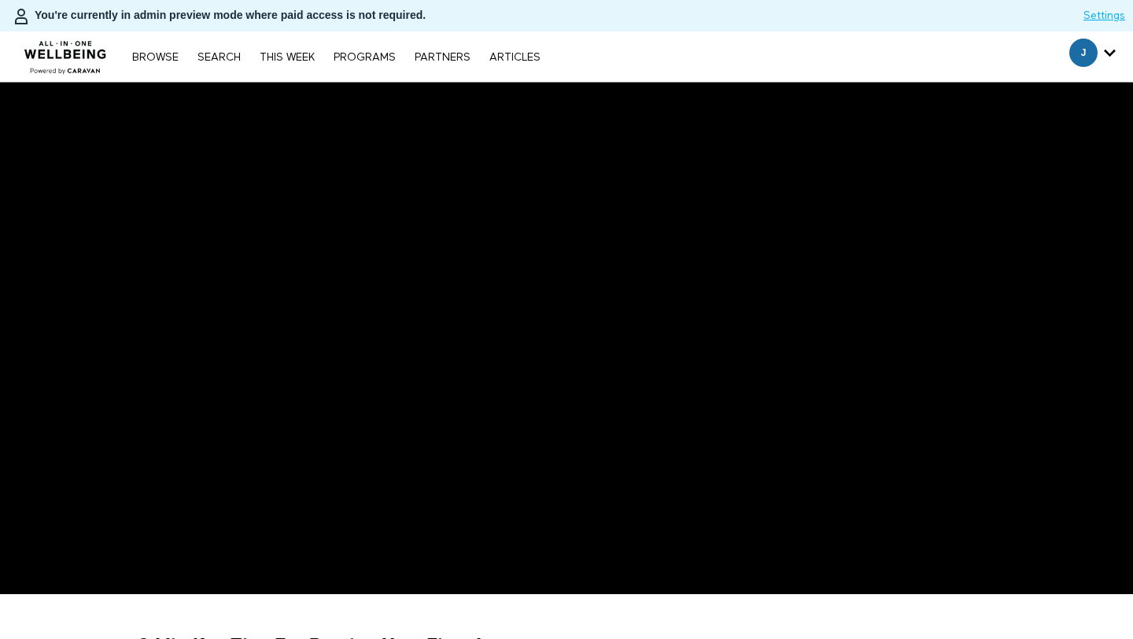
click at [221, 50] on div "Browse Search THIS WEEK PROGRAMS PARTNERS ARTICLES Subscribe Account settings M…" at bounding box center [335, 56] width 423 height 13
click at [218, 61] on link "Search" at bounding box center [219, 57] width 59 height 11
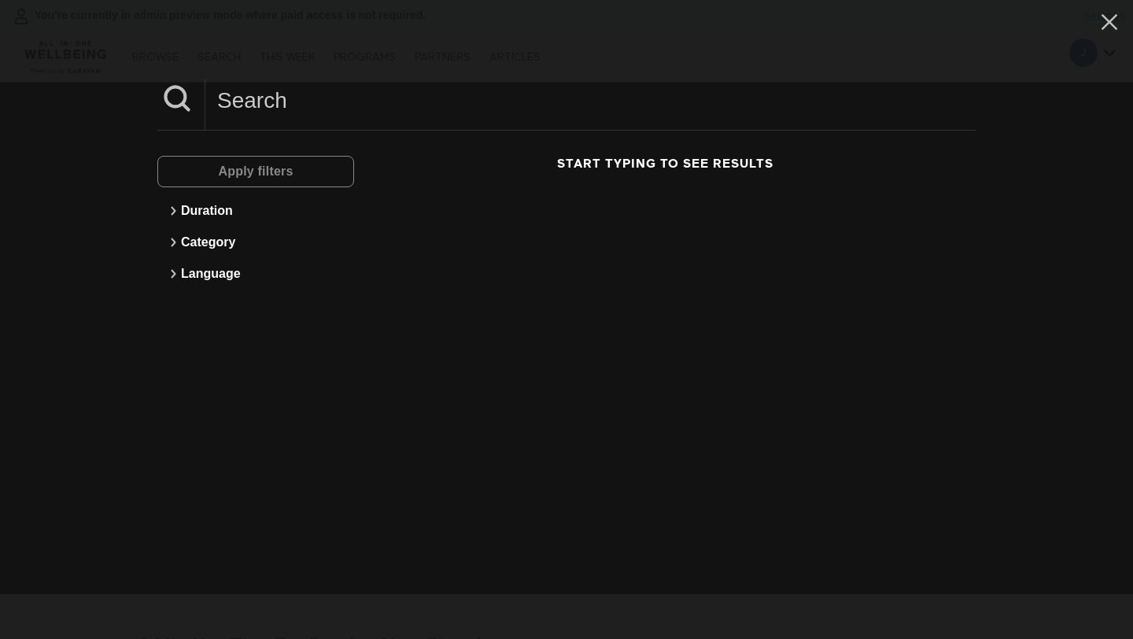
click at [325, 105] on input at bounding box center [590, 100] width 770 height 43
paste input "3 Min What Do I Do If I Never Feel Awake?"
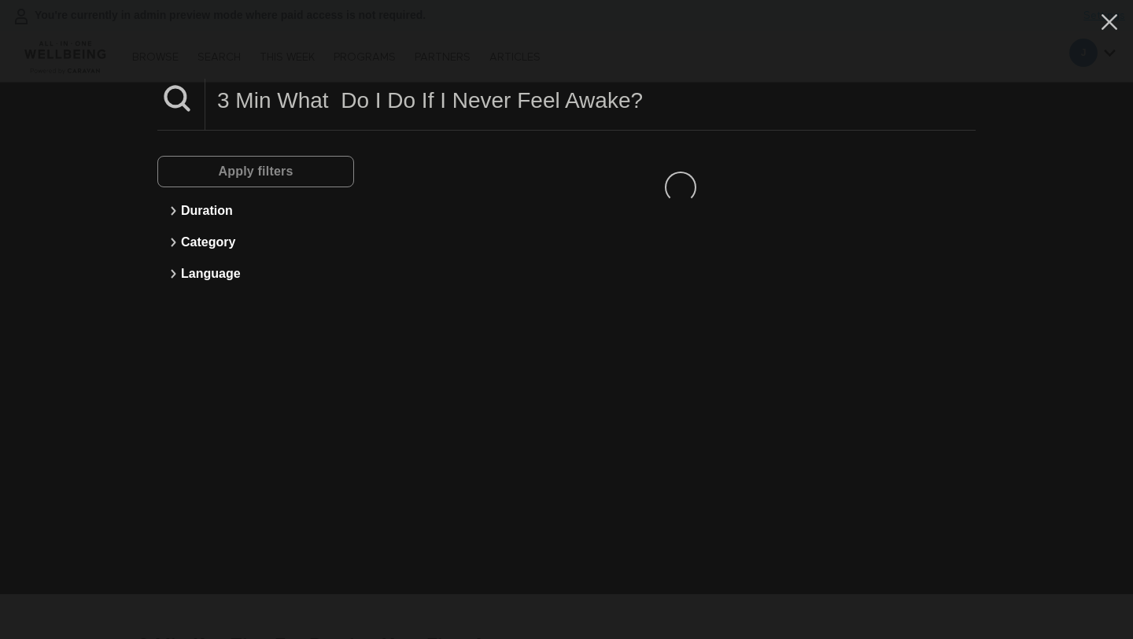
click at [325, 105] on input "3 Min What Do I Do If I Never Feel Awake?" at bounding box center [590, 100] width 770 height 43
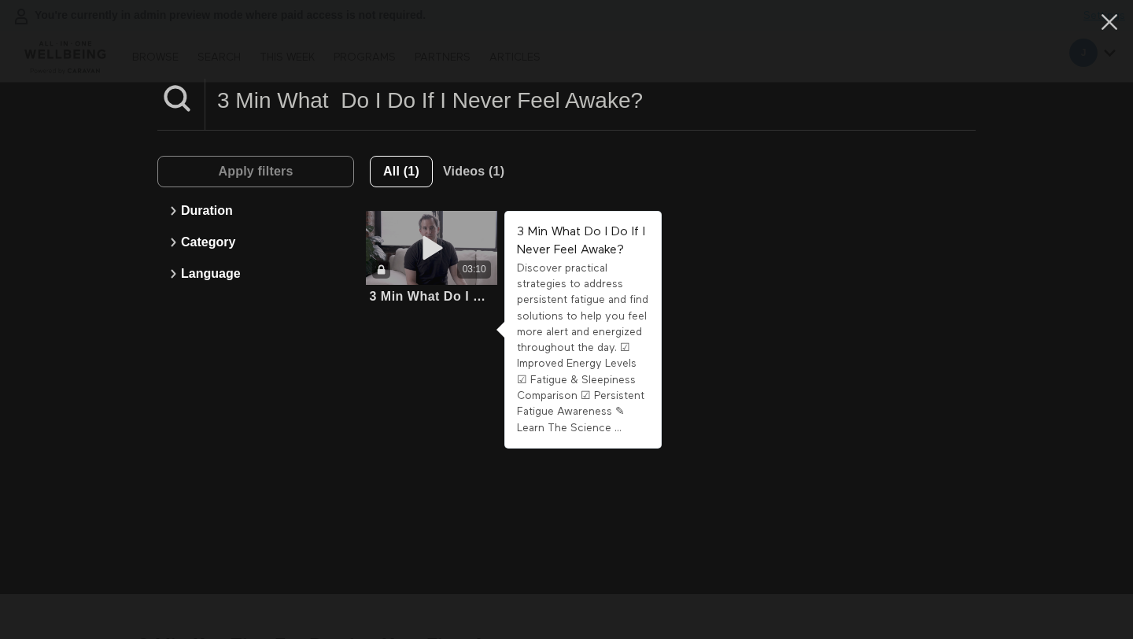
type input "3 Min What Do I Do If I Never Feel Awake?"
click at [439, 263] on span at bounding box center [431, 247] width 47 height 31
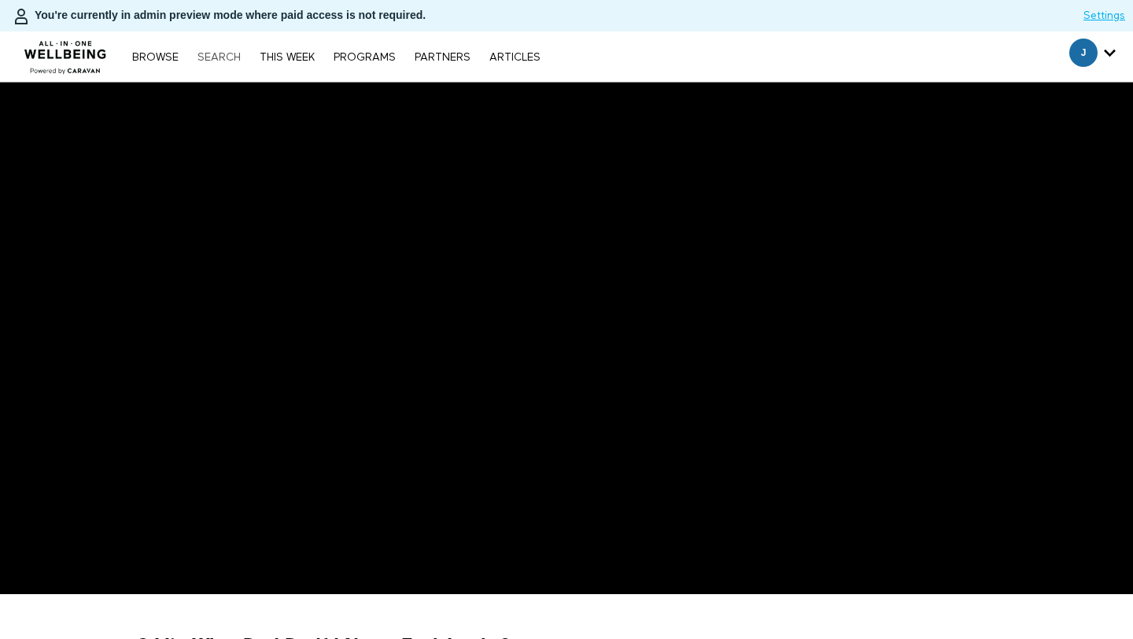
click at [231, 53] on link "Search" at bounding box center [219, 57] width 59 height 11
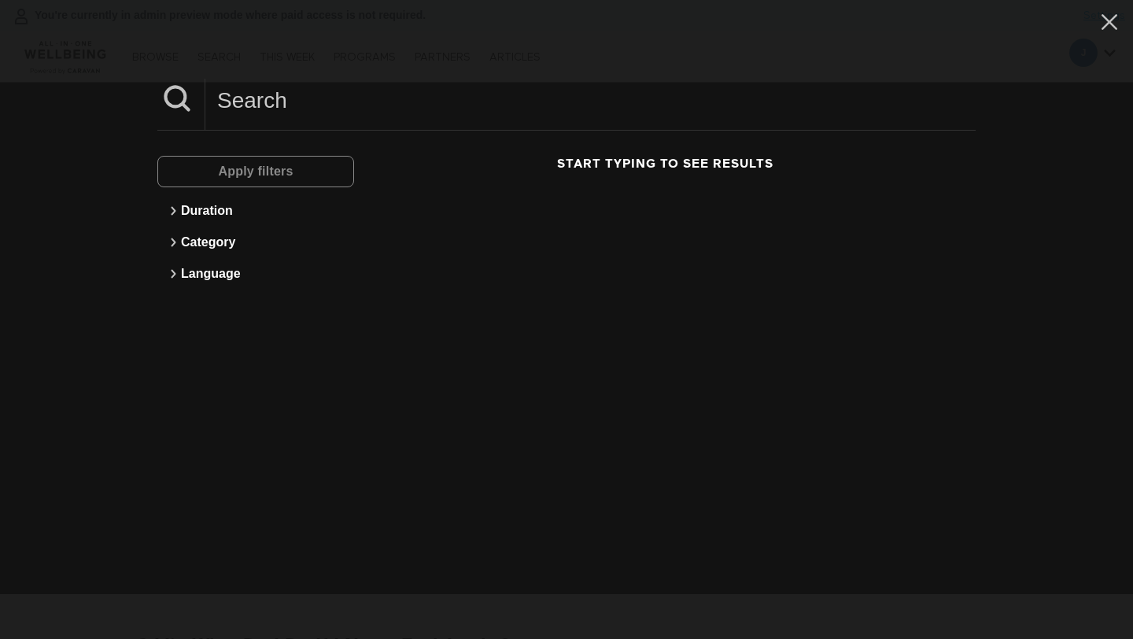
click at [302, 132] on div "Apply filters Duration Category Language Start typing to see results" at bounding box center [566, 222] width 818 height 183
click at [291, 112] on input at bounding box center [590, 100] width 770 height 43
paste input "5 Min Meditation For Times Of Change"
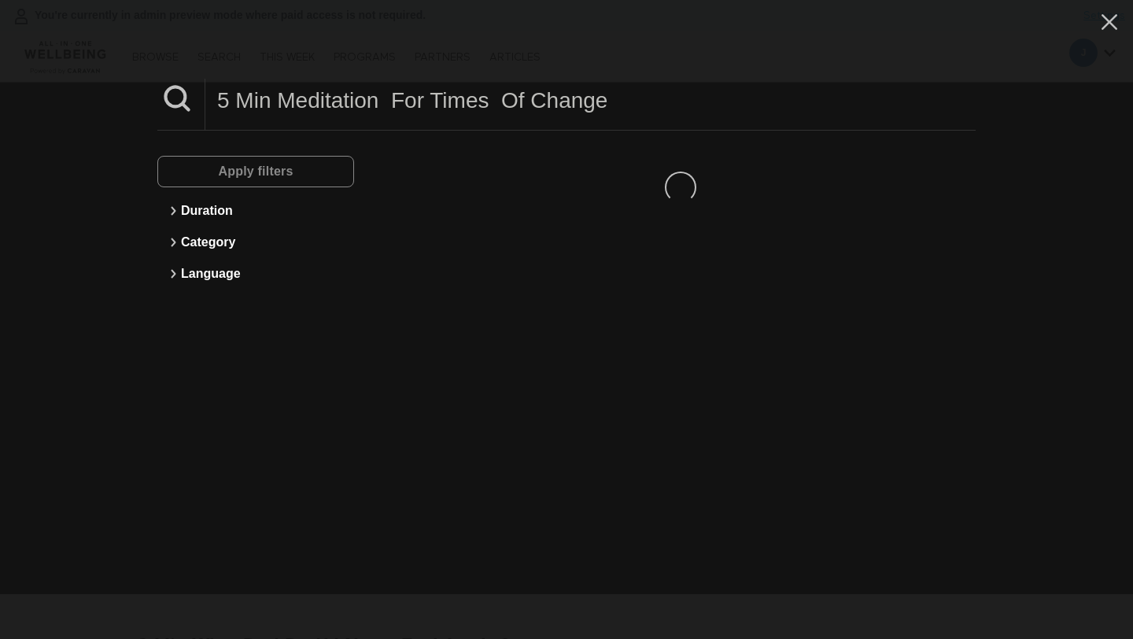
click at [291, 112] on input "5 Min Meditation For Times Of Change" at bounding box center [590, 100] width 770 height 43
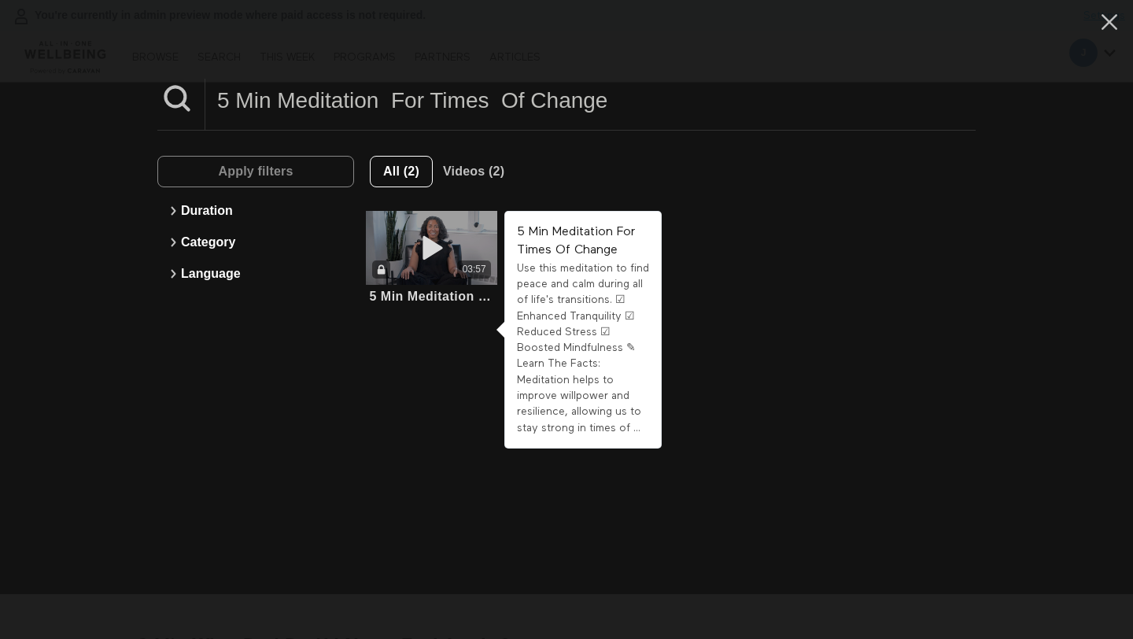
type input "5 Min Meditation For Times Of Change"
click at [419, 255] on icon at bounding box center [431, 248] width 47 height 28
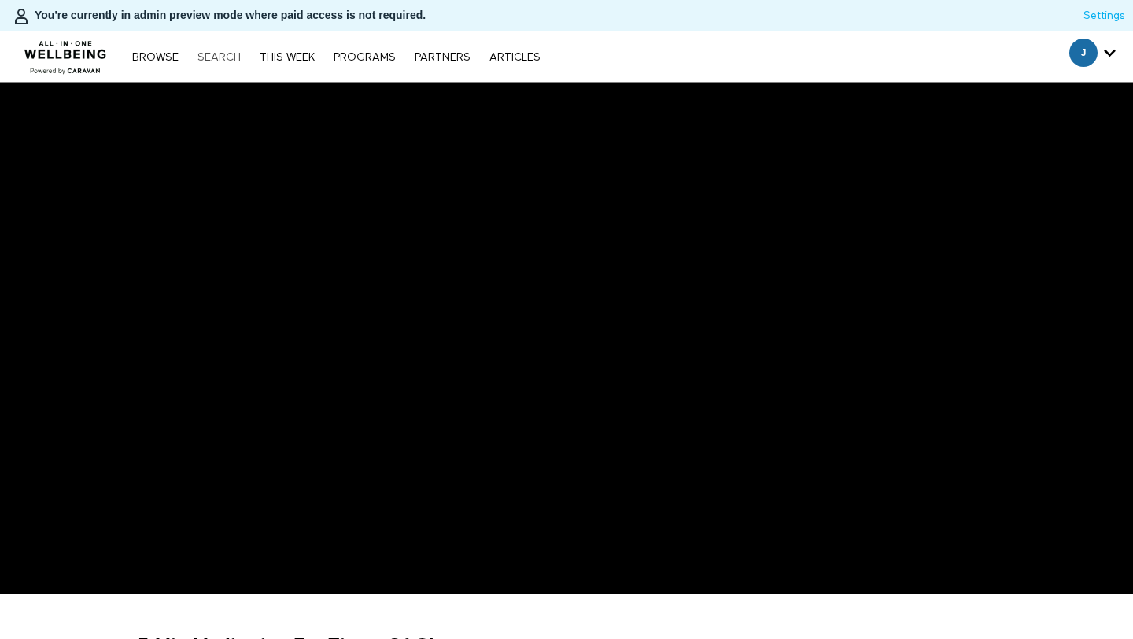
click at [215, 61] on link "Search" at bounding box center [219, 57] width 59 height 11
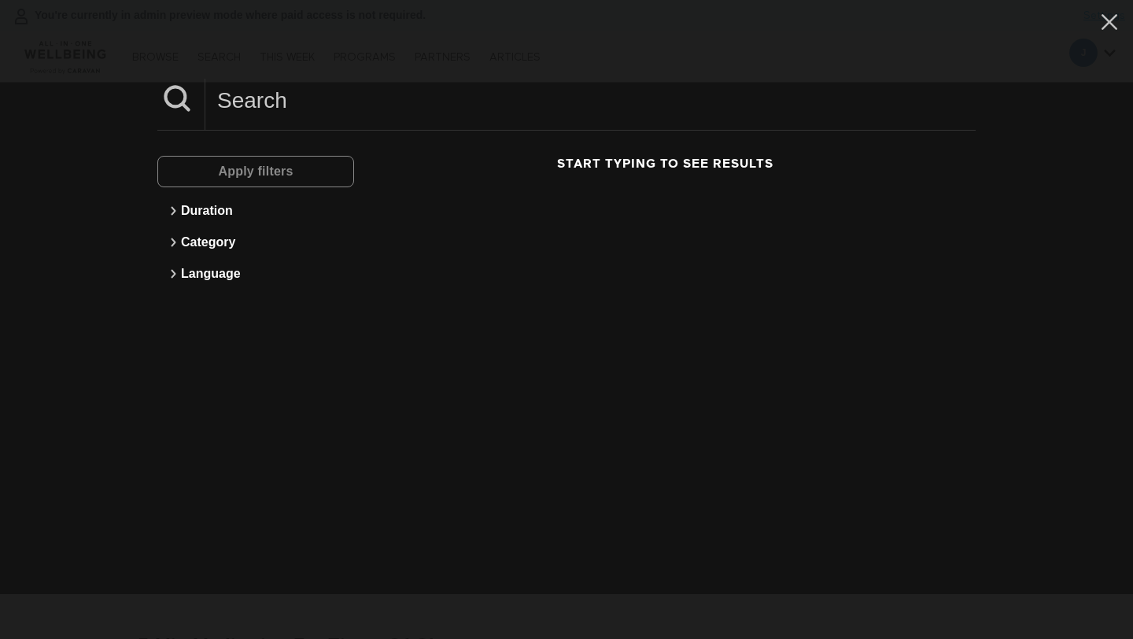
click at [245, 91] on input at bounding box center [590, 100] width 770 height 43
paste input "5 Min Finances For Career Changes"
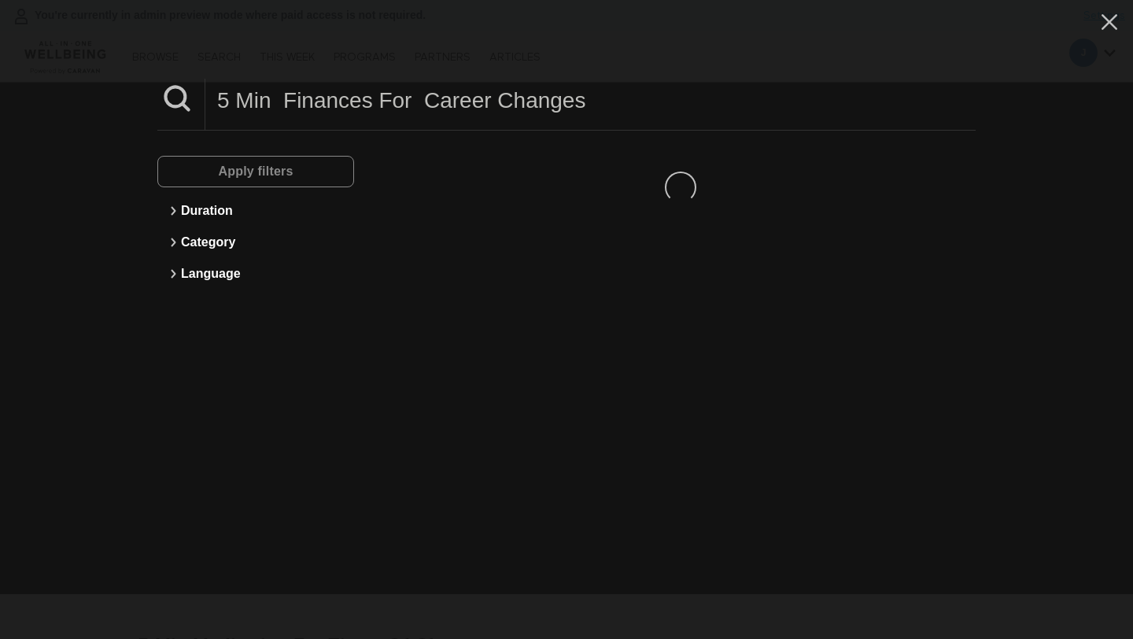
click at [245, 91] on input "5 Min Finances For Career Changes" at bounding box center [590, 100] width 770 height 43
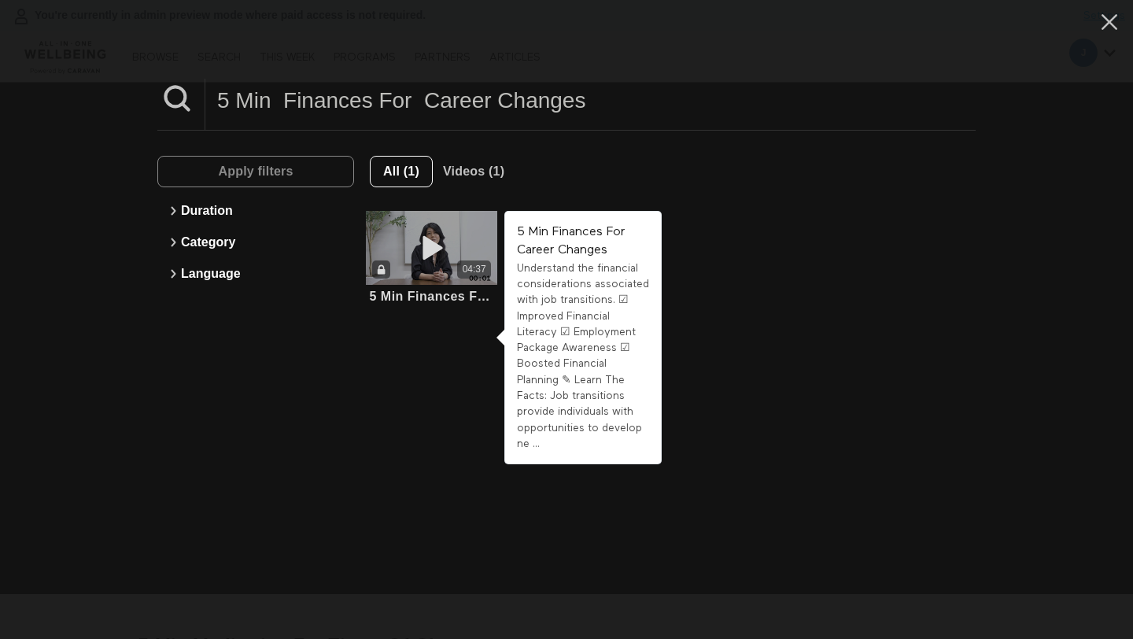
type input "5 Min Finances For Career Changes"
click at [435, 262] on span at bounding box center [431, 247] width 47 height 31
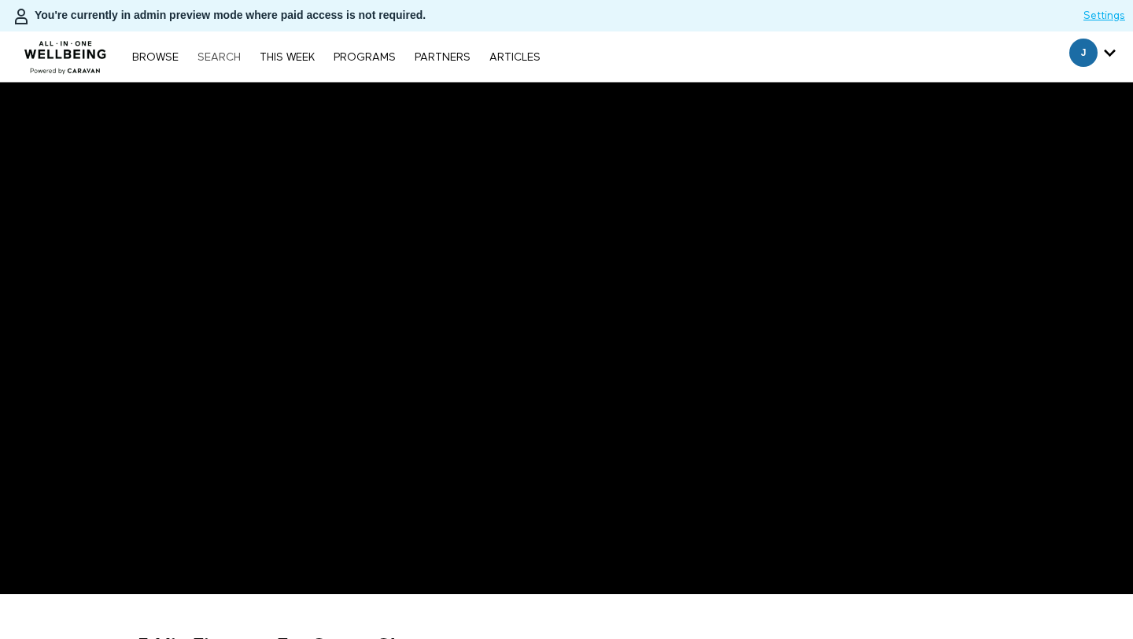
click at [222, 61] on link "Search" at bounding box center [219, 57] width 59 height 11
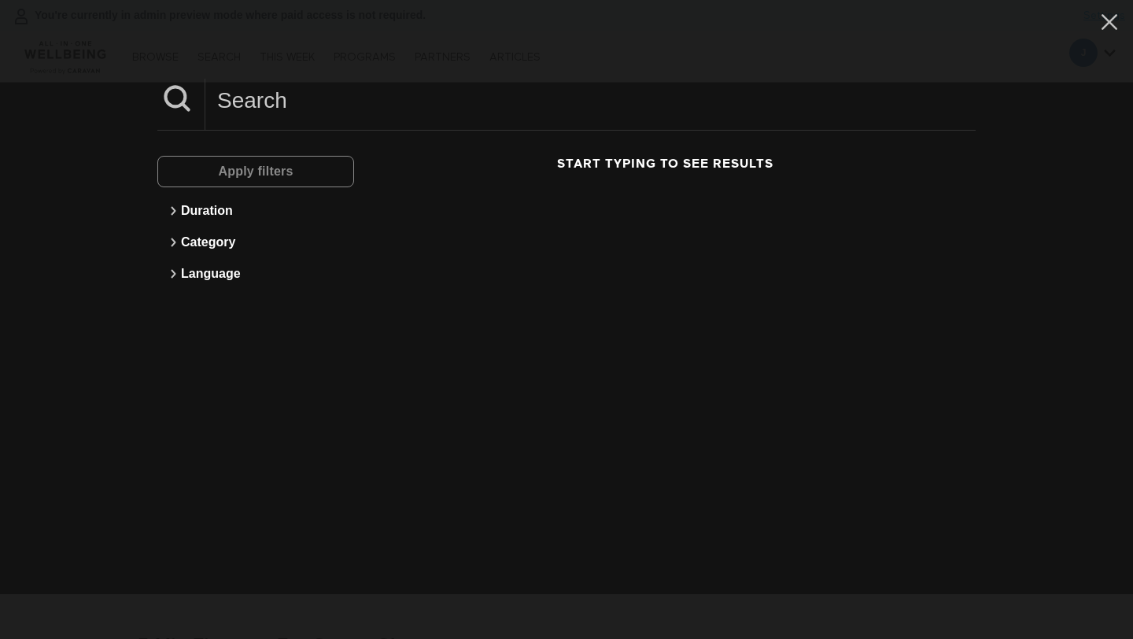
click at [313, 105] on input at bounding box center [590, 100] width 770 height 43
paste input "10 Min Energy At Work"
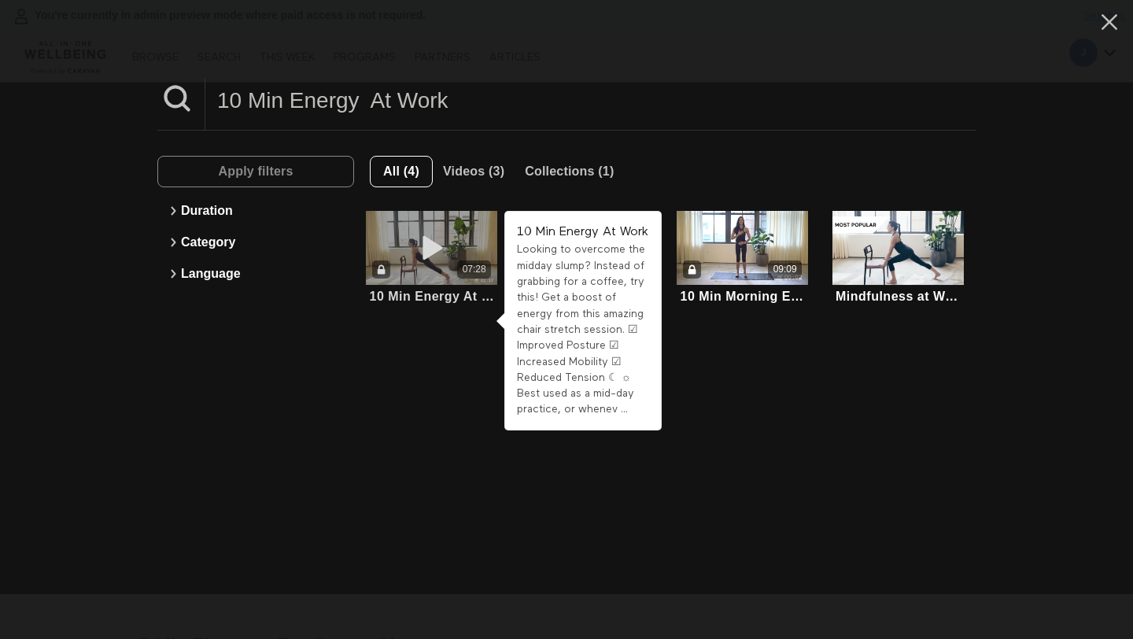
type input "10 Min Energy At Work"
click at [430, 245] on icon at bounding box center [431, 248] width 47 height 28
